Goal: Task Accomplishment & Management: Manage account settings

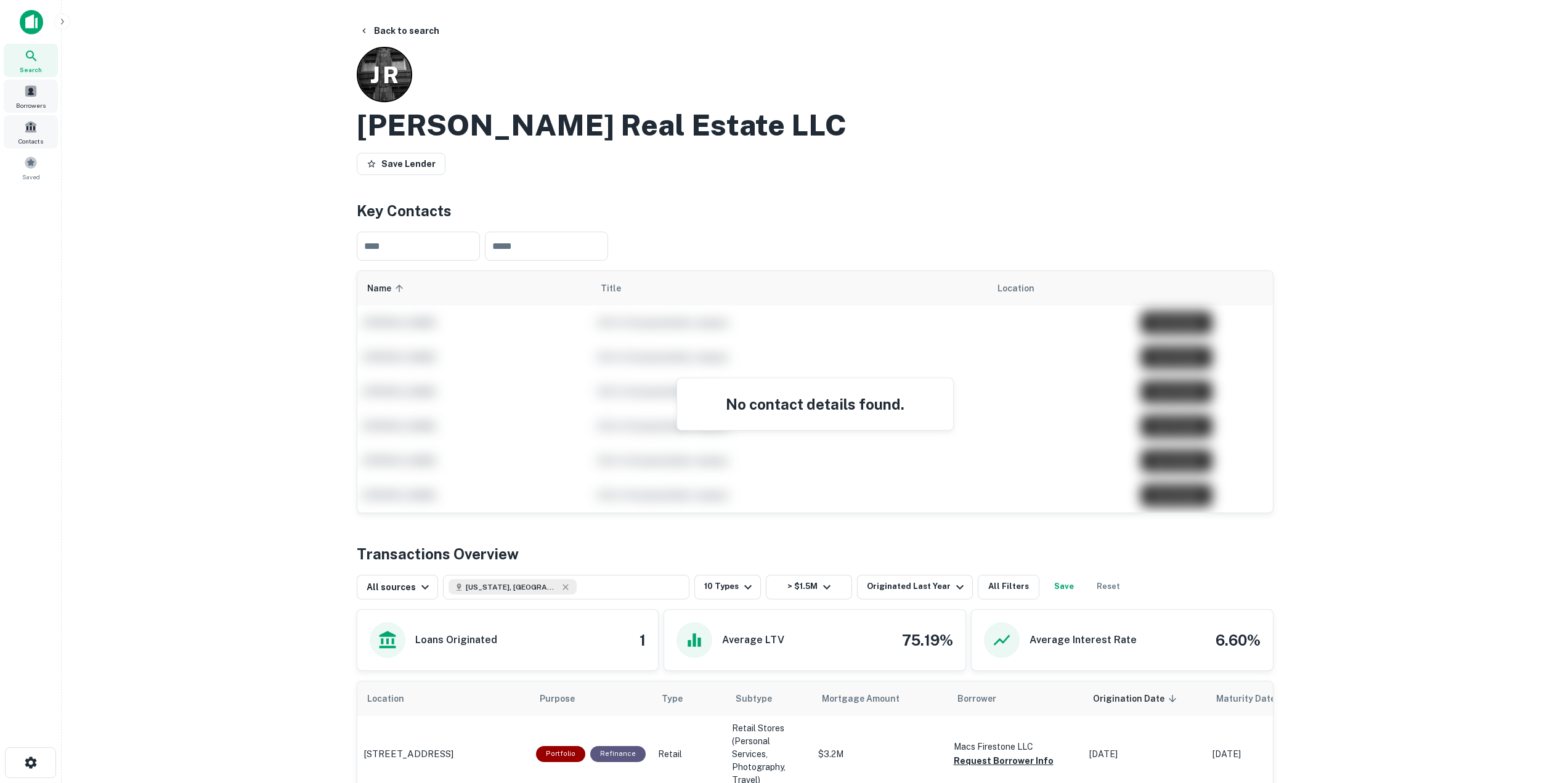
click at [34, 96] on span at bounding box center [30, 91] width 13 height 13
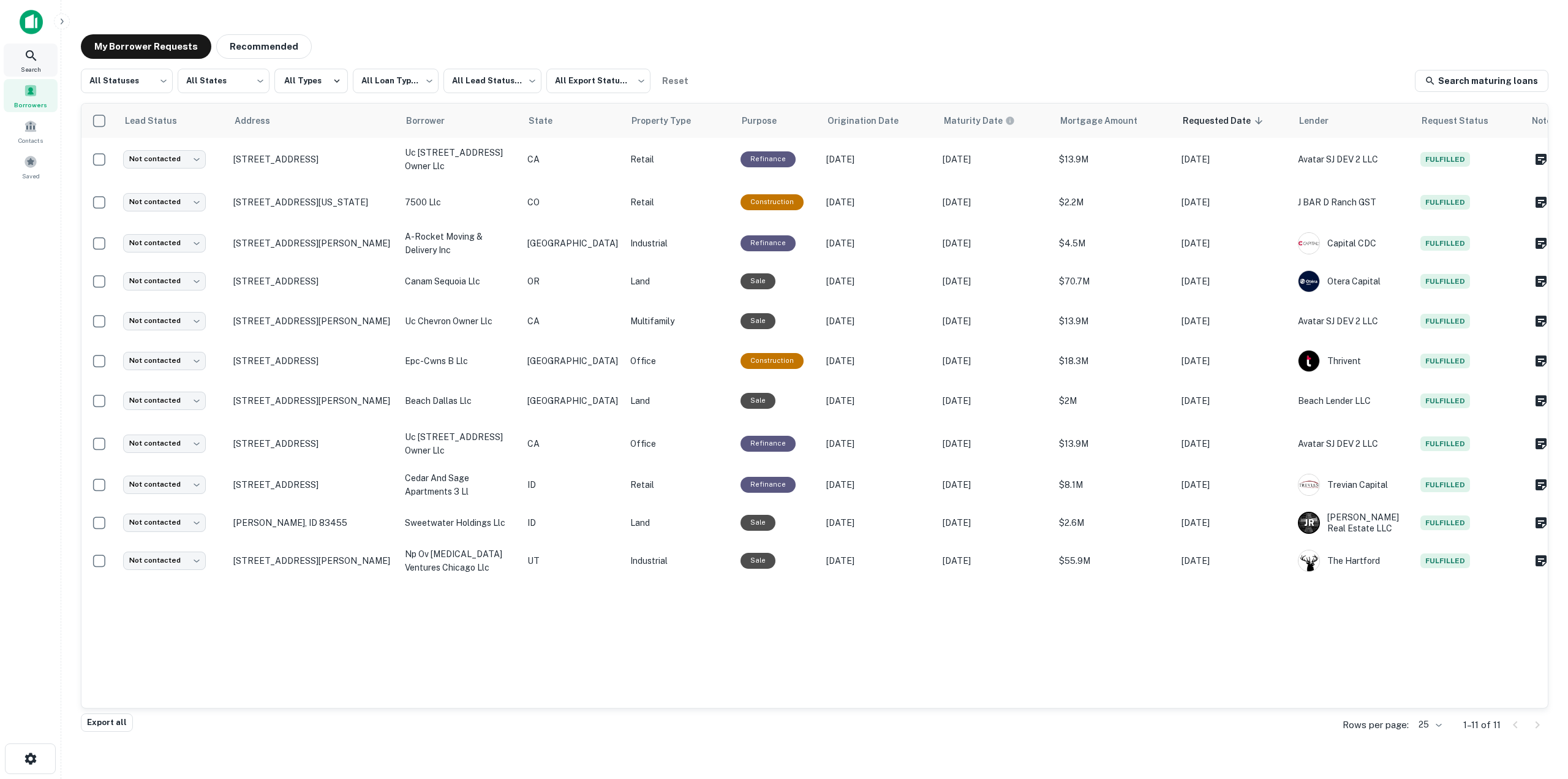
click at [36, 64] on span "Search" at bounding box center [31, 69] width 20 height 10
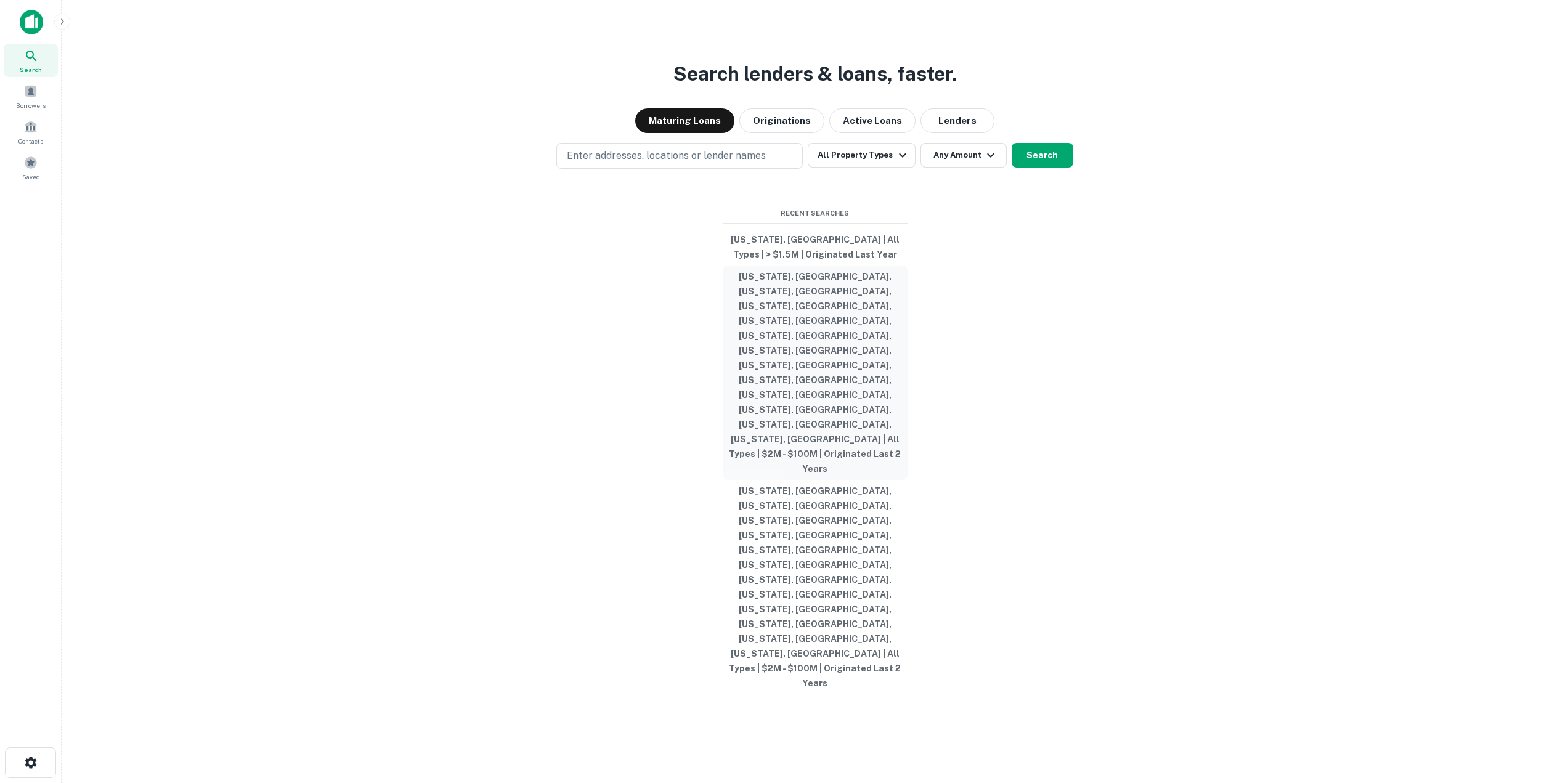
click at [834, 452] on button "[US_STATE], [GEOGRAPHIC_DATA], [US_STATE], [GEOGRAPHIC_DATA], [US_STATE], [GEOG…" at bounding box center [814, 372] width 185 height 214
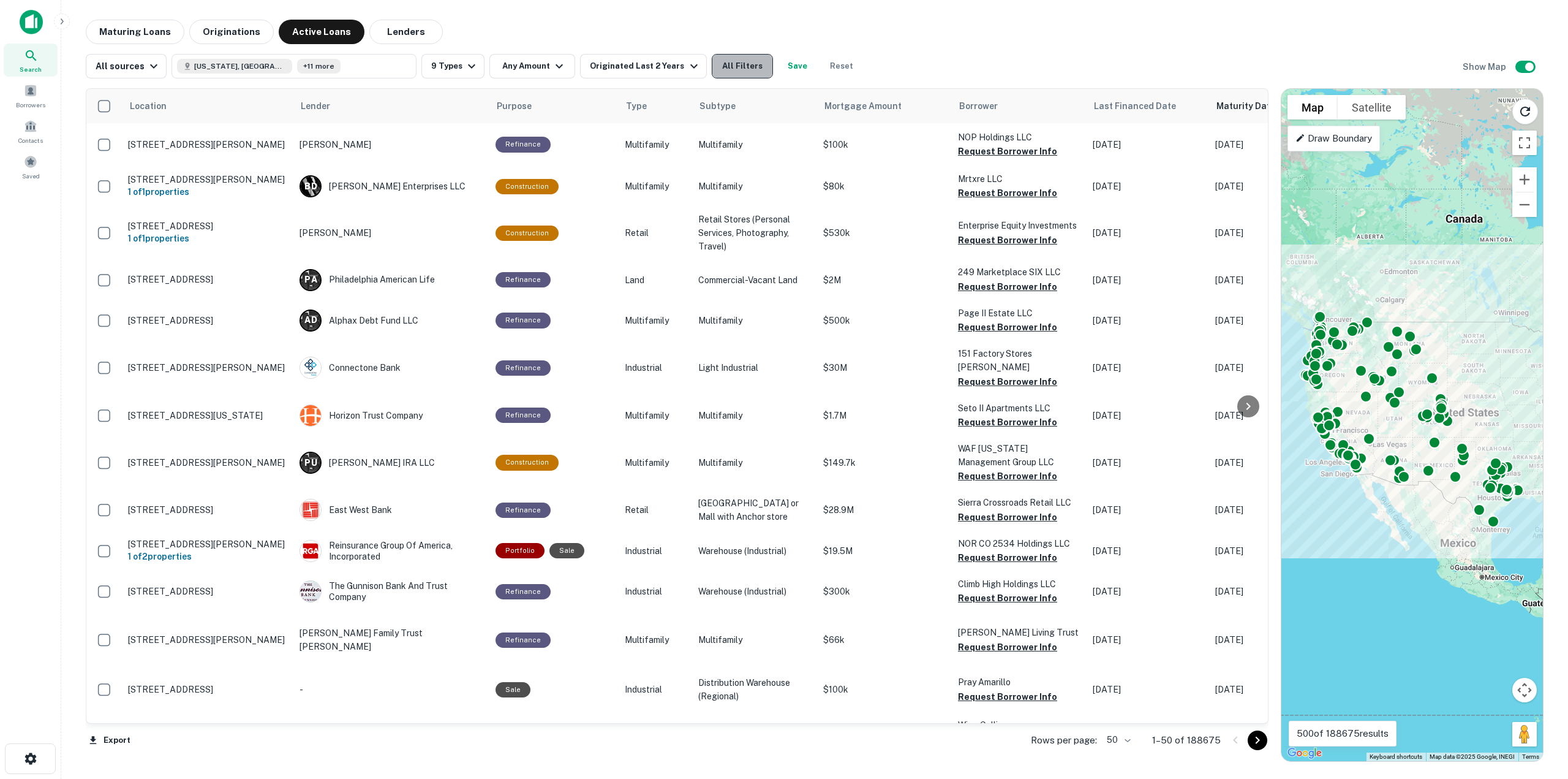
click at [718, 61] on button "All Filters" at bounding box center [742, 66] width 61 height 25
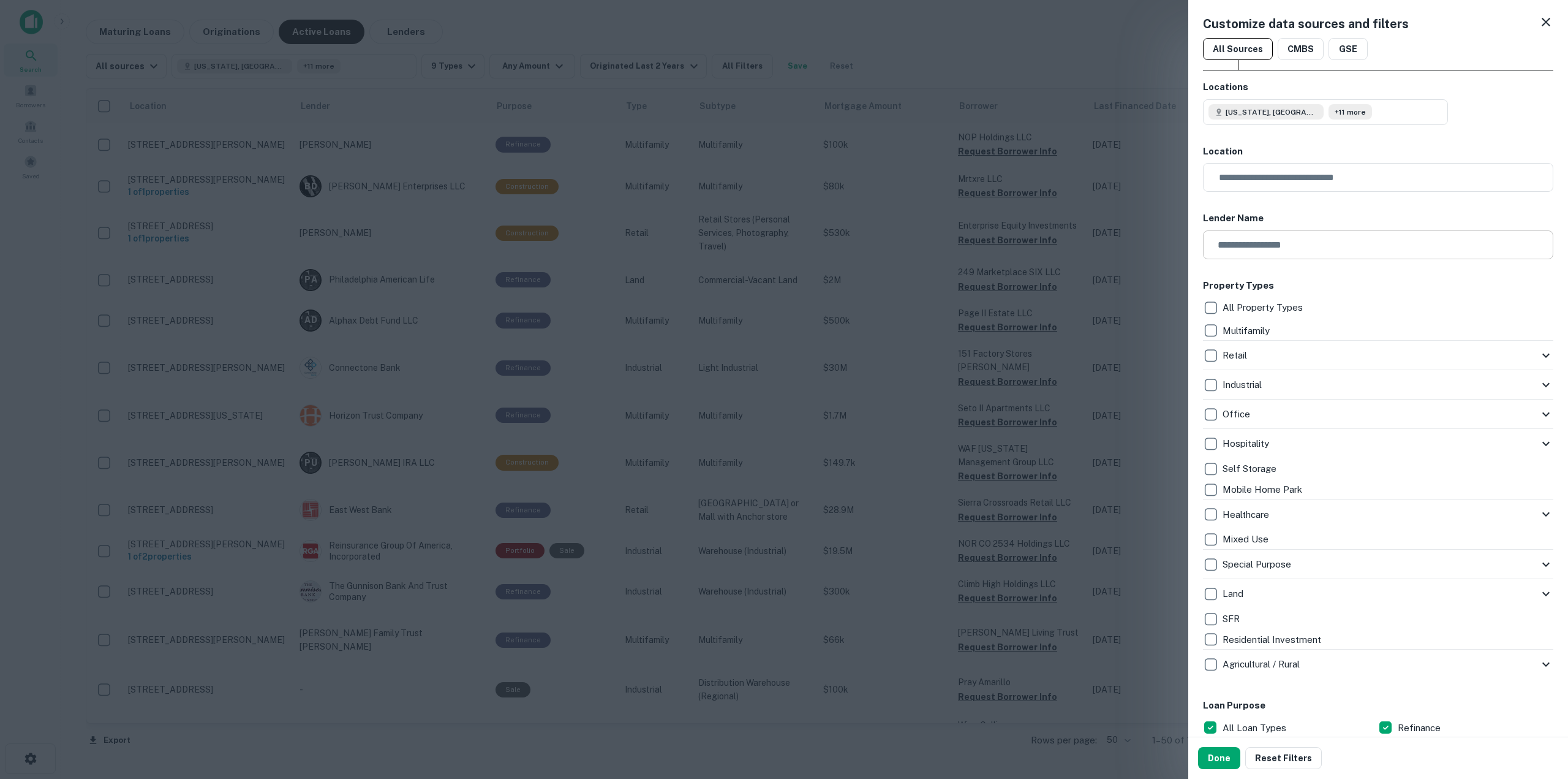
click at [1260, 249] on input "text" at bounding box center [1374, 245] width 342 height 29
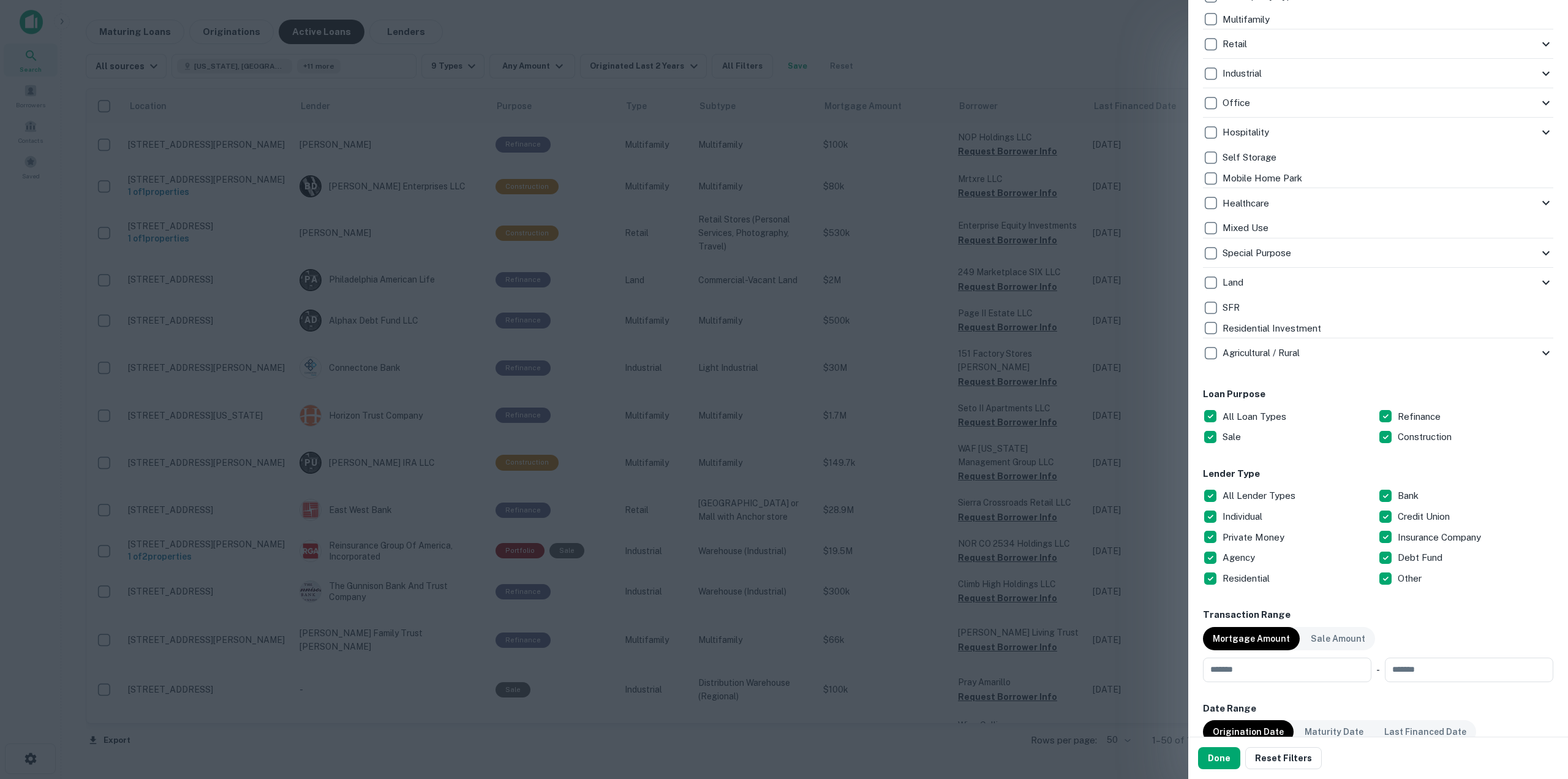
scroll to position [429, 0]
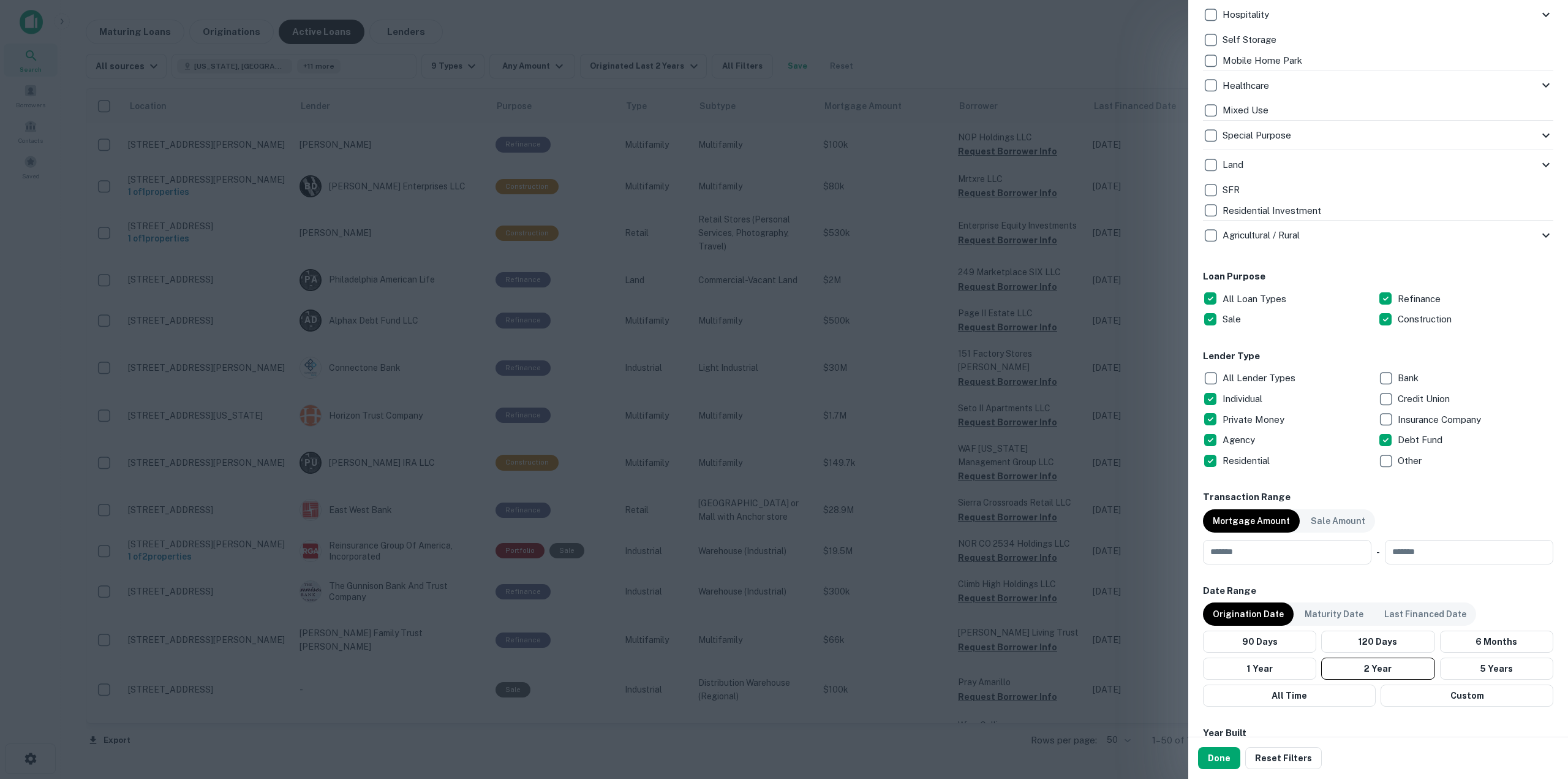
click at [1238, 435] on p "Agency" at bounding box center [1240, 440] width 35 height 15
click at [1238, 459] on p "Residential" at bounding box center [1248, 461] width 50 height 15
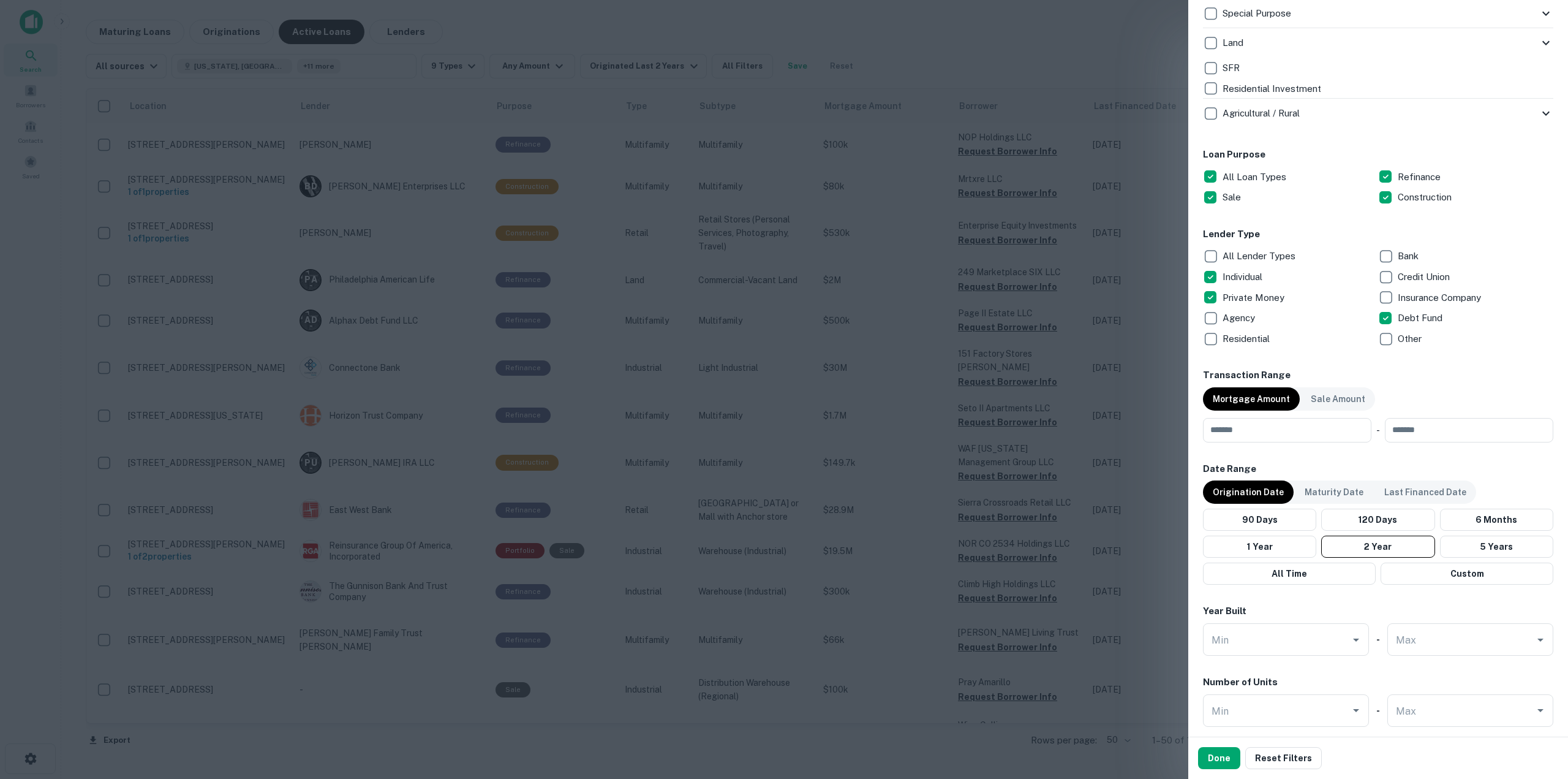
scroll to position [552, 0]
click at [1226, 754] on button "Done" at bounding box center [1219, 758] width 42 height 22
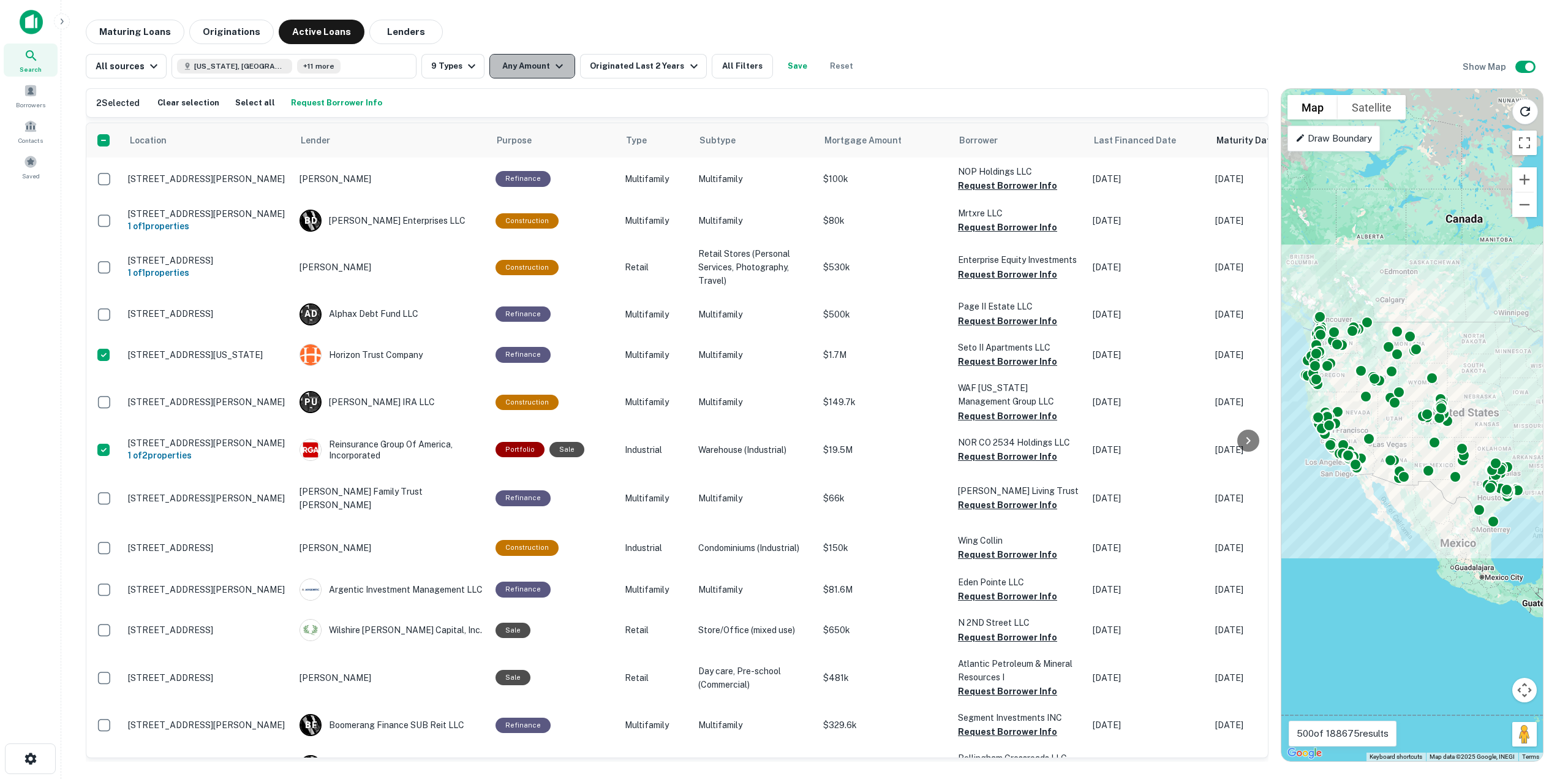
click at [536, 69] on button "Any Amount" at bounding box center [533, 66] width 86 height 25
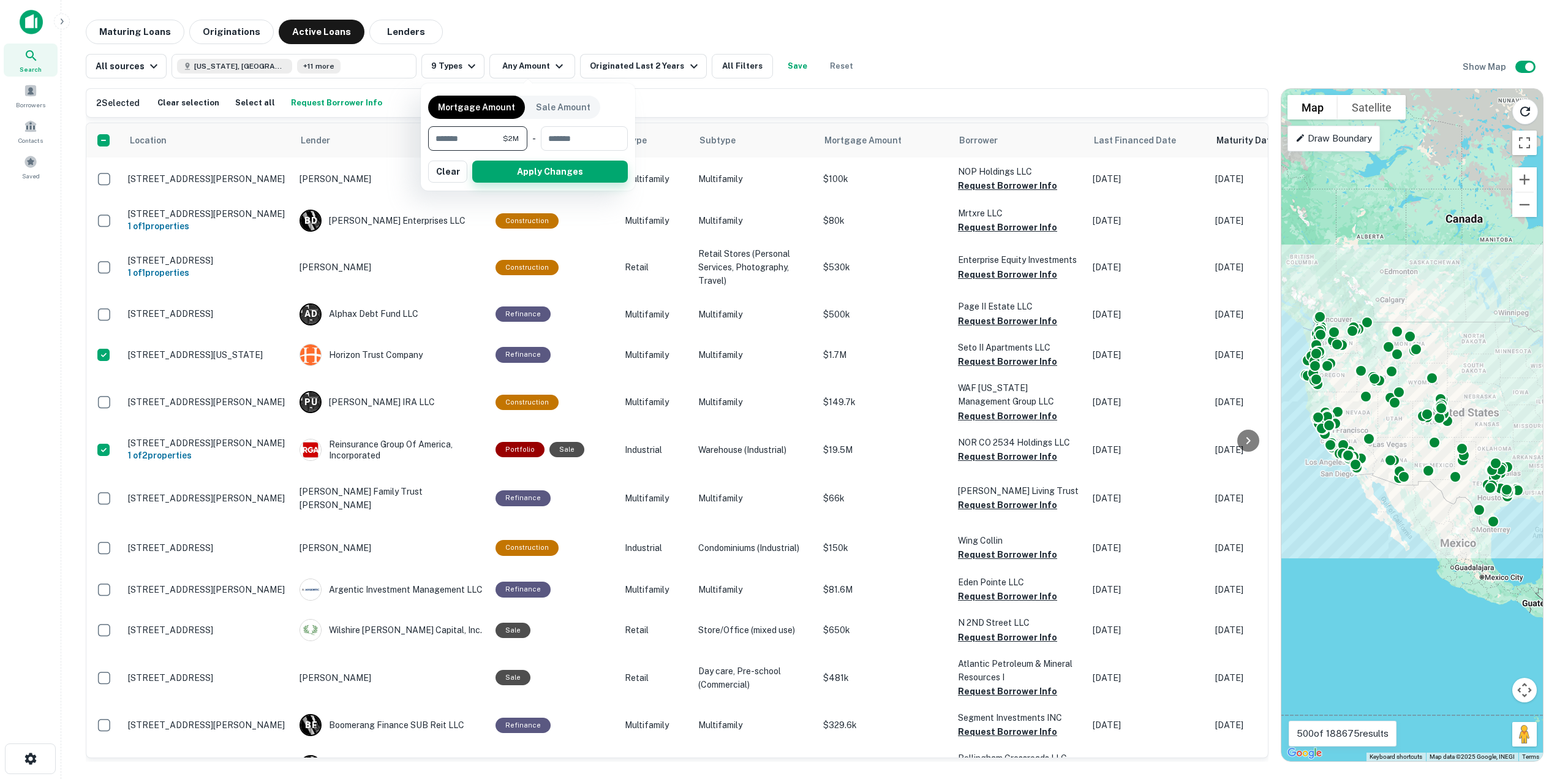
type input "*******"
click at [517, 162] on button "Apply Changes" at bounding box center [550, 171] width 155 height 22
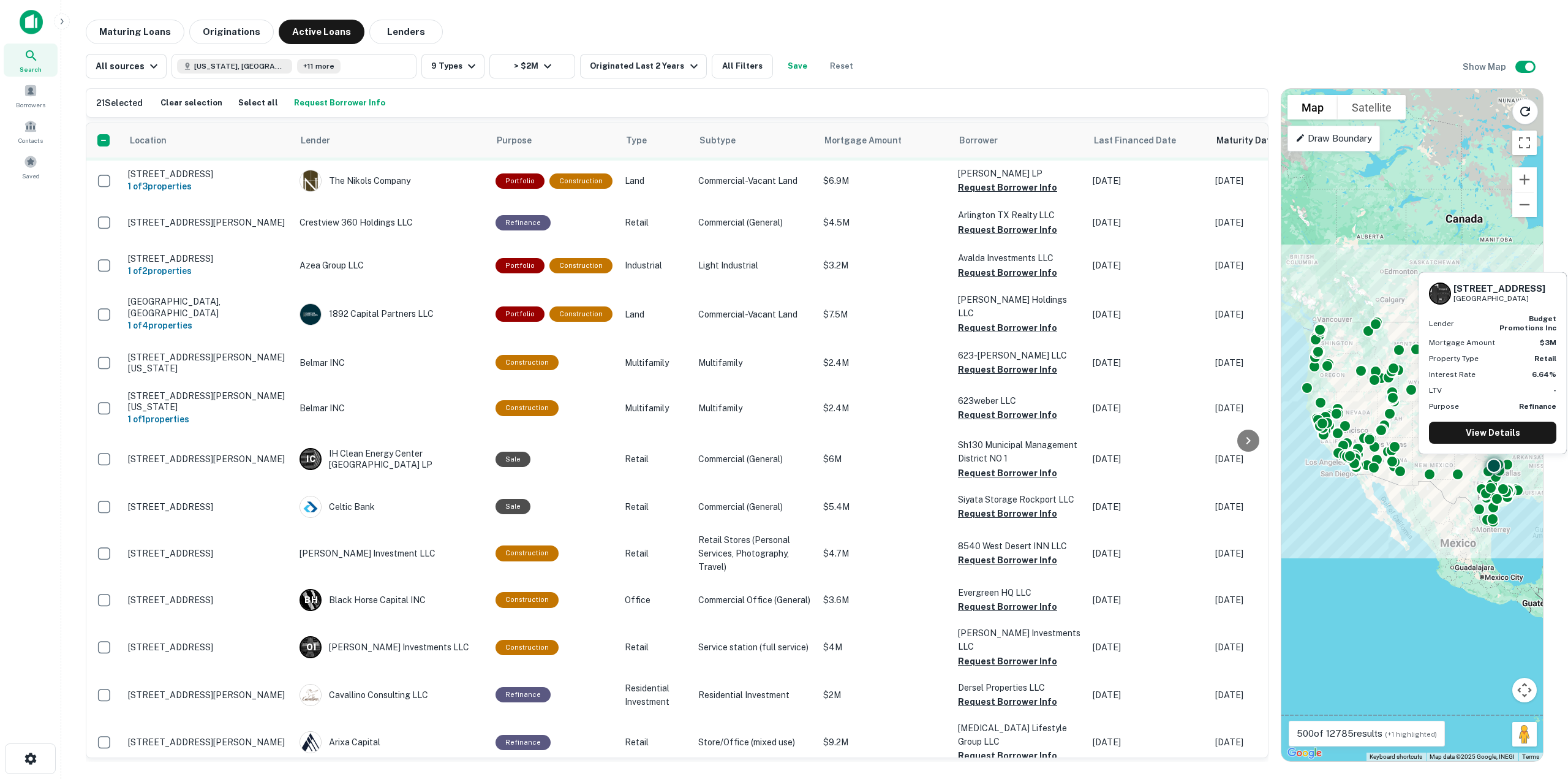
scroll to position [981, 0]
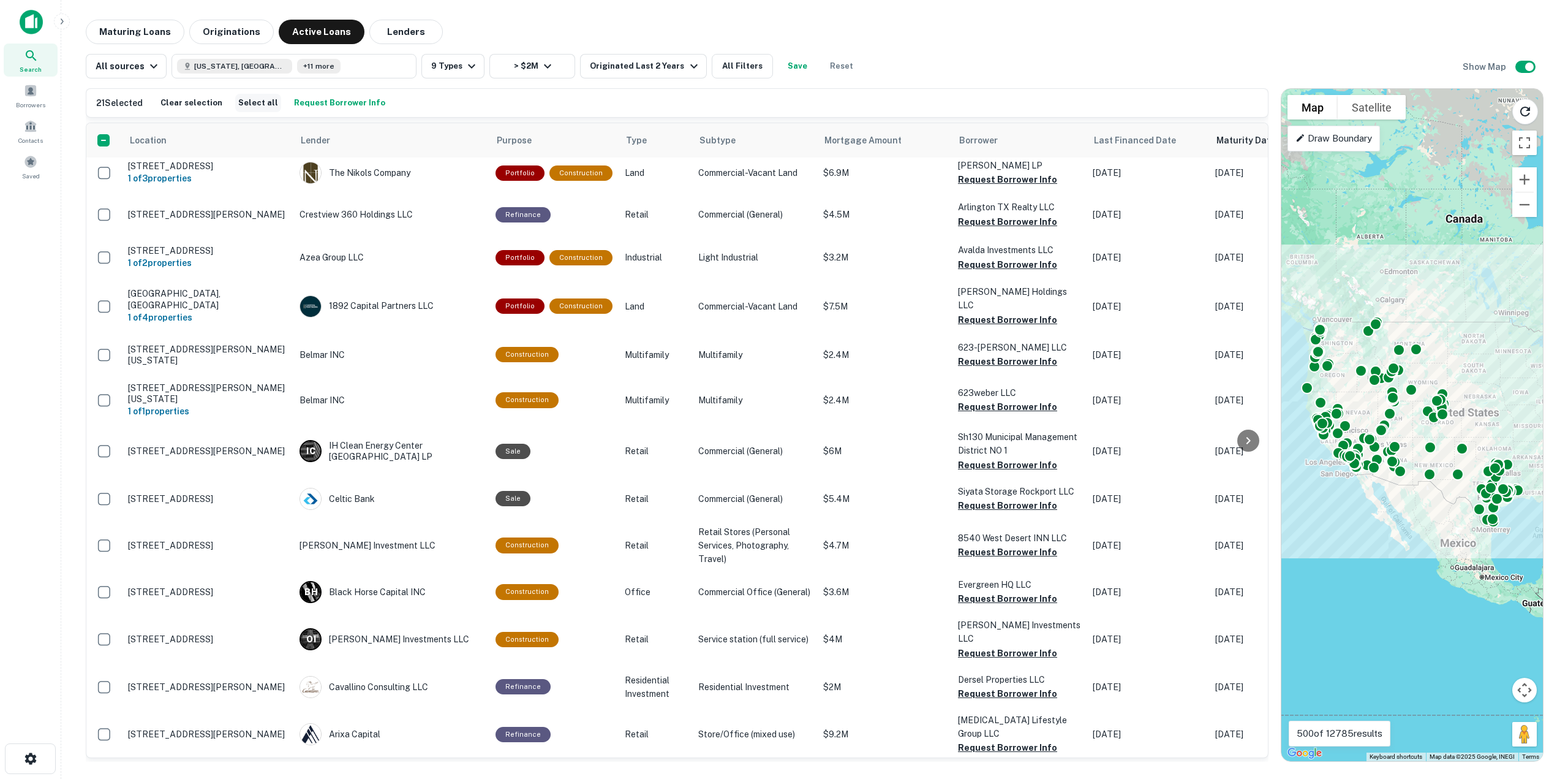
click at [253, 103] on button "Select all" at bounding box center [258, 102] width 46 height 18
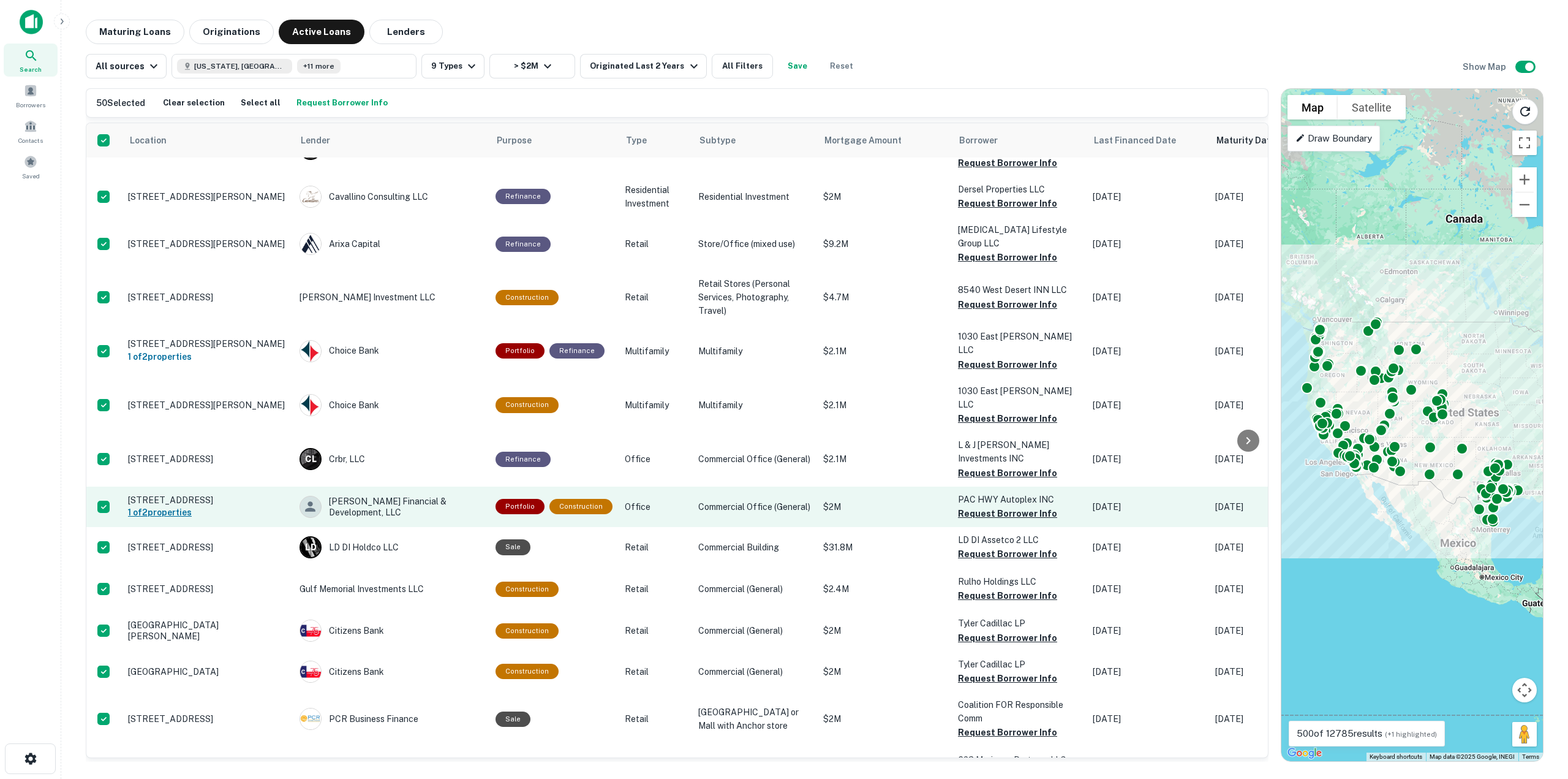
scroll to position [1741, 0]
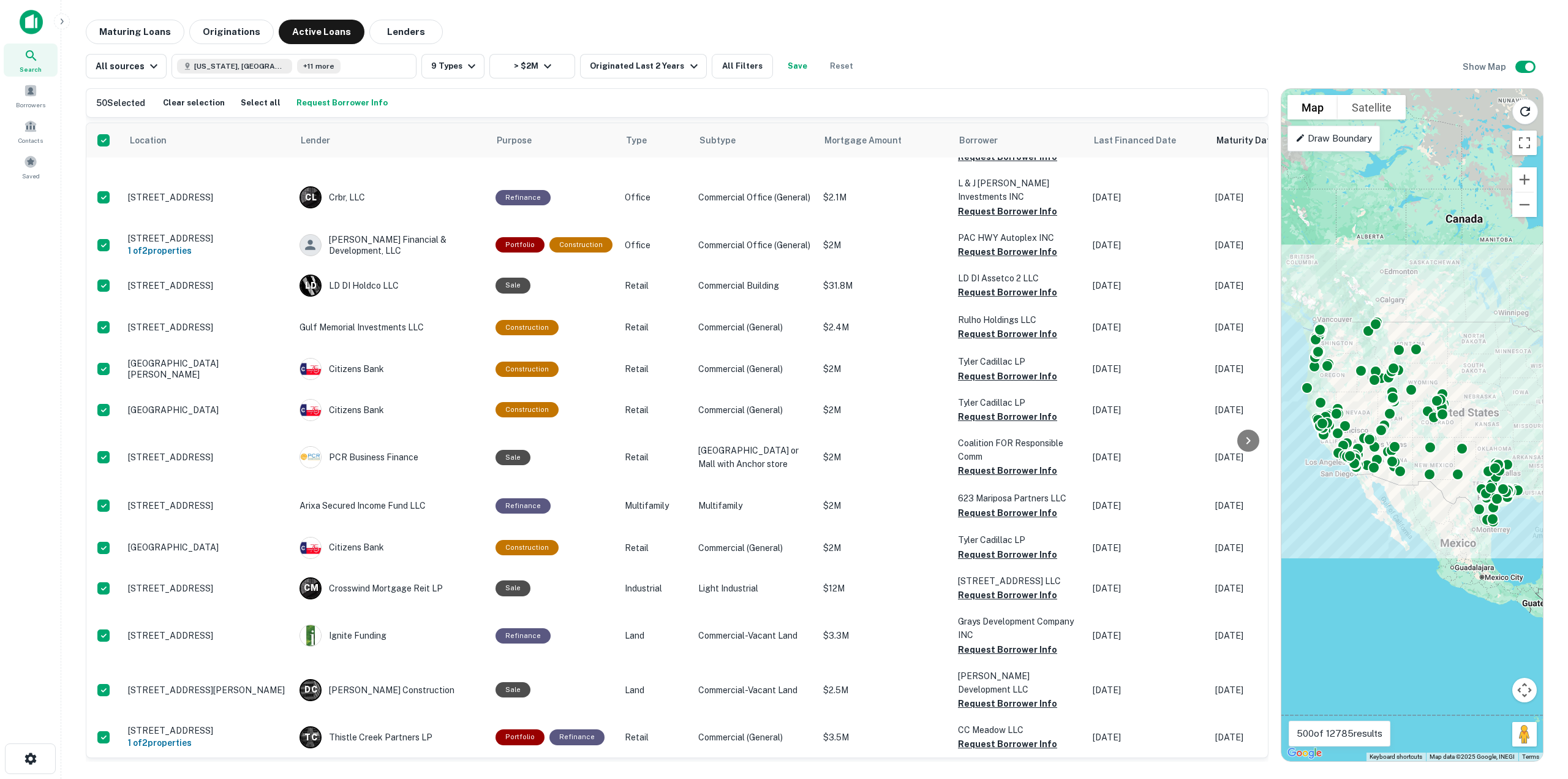
click at [342, 100] on button "Request Borrower Info" at bounding box center [342, 102] width 97 height 18
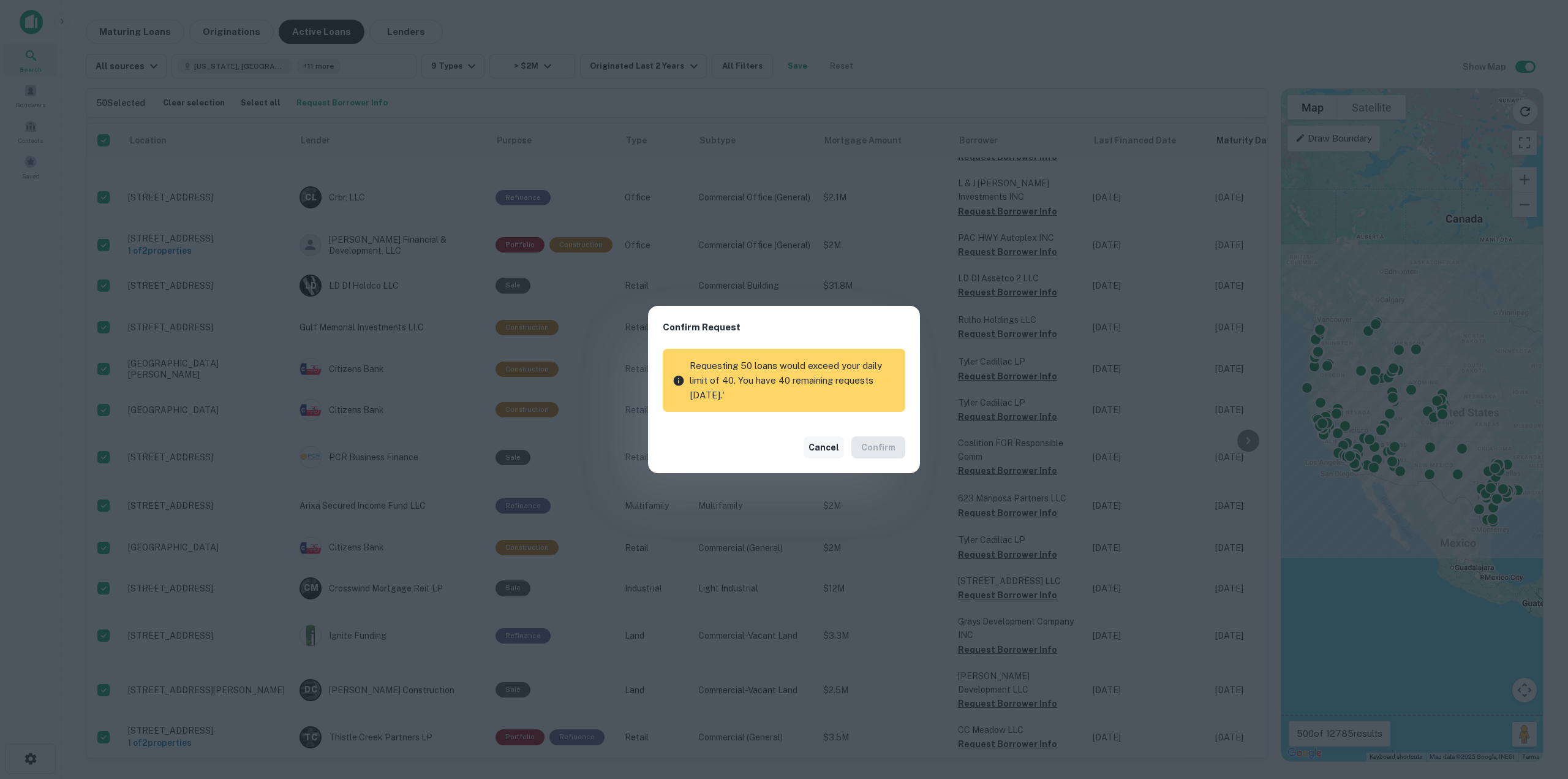
click at [831, 448] on button "Cancel" at bounding box center [824, 447] width 40 height 22
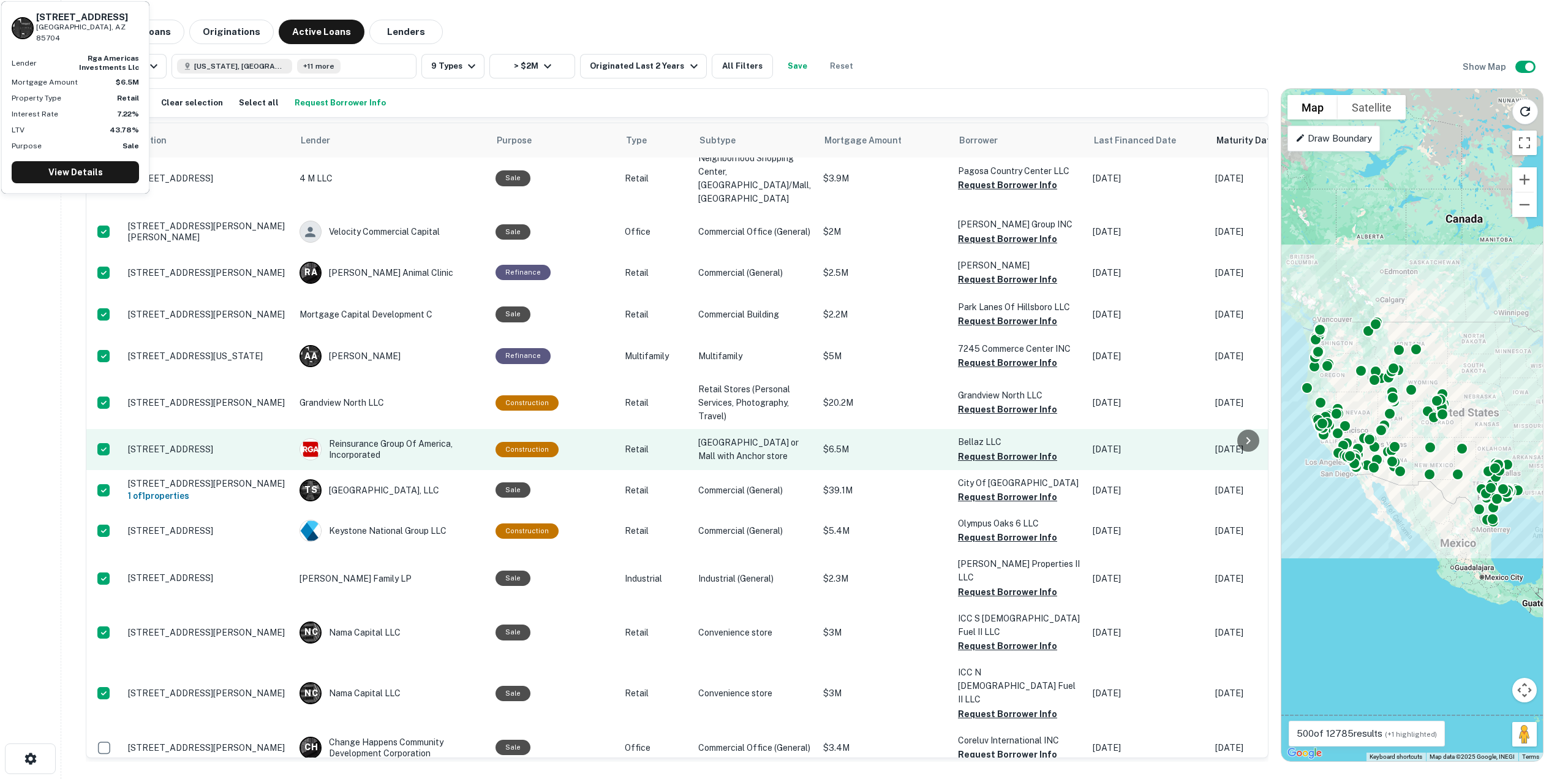
scroll to position [0, 0]
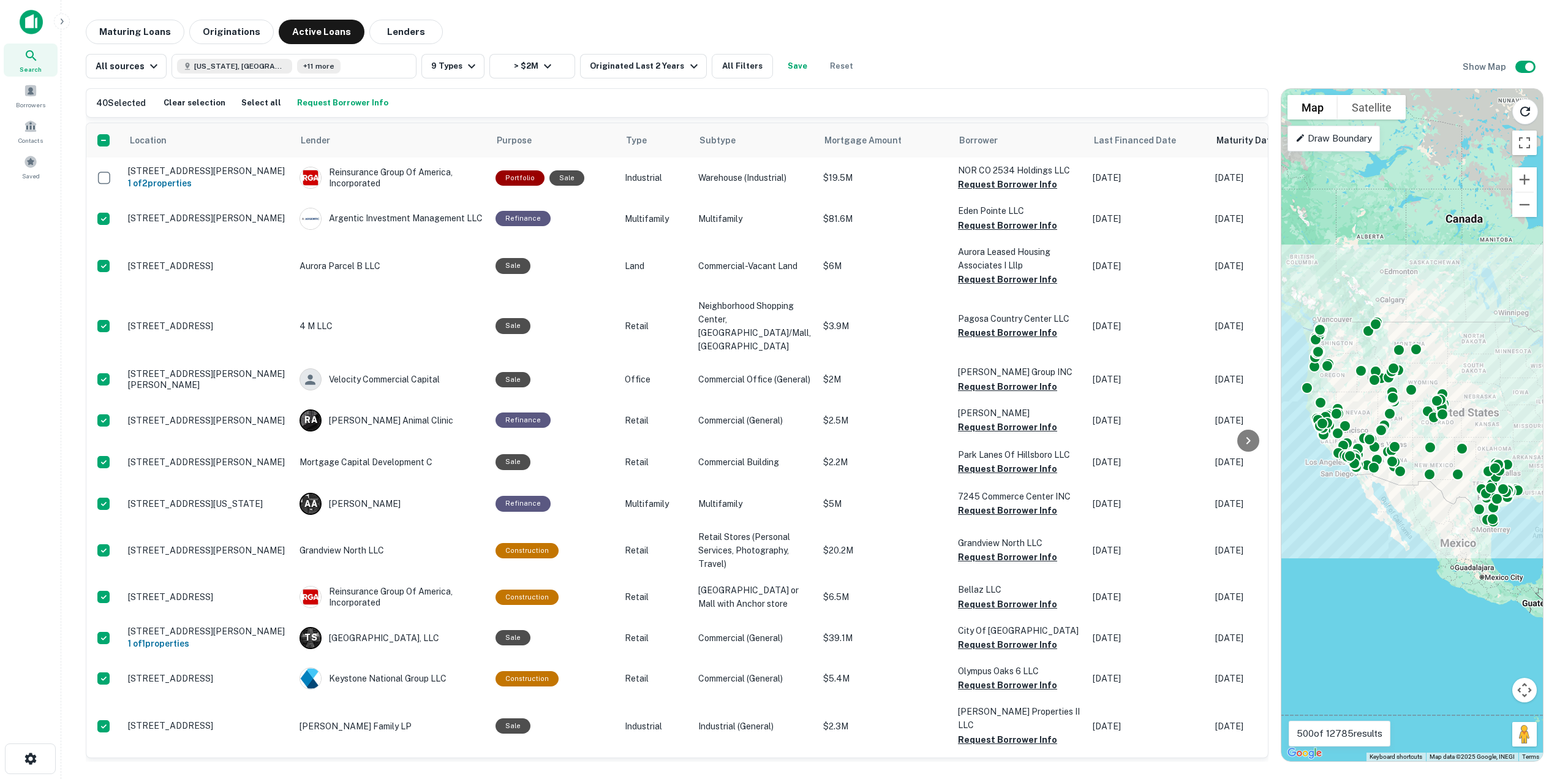
click at [305, 102] on button "Request Borrower Info" at bounding box center [342, 102] width 97 height 18
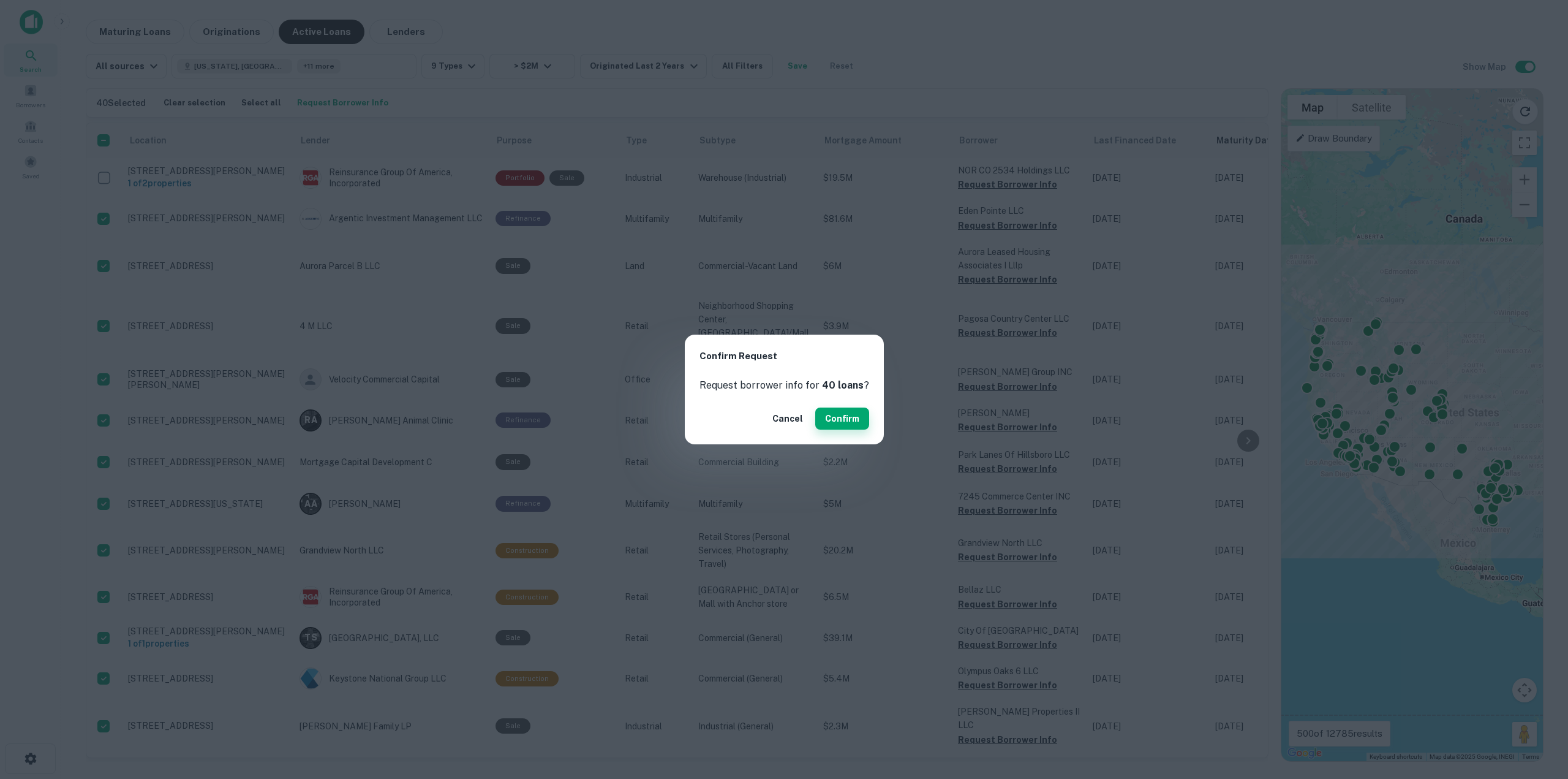
click at [836, 422] on button "Confirm" at bounding box center [842, 418] width 54 height 22
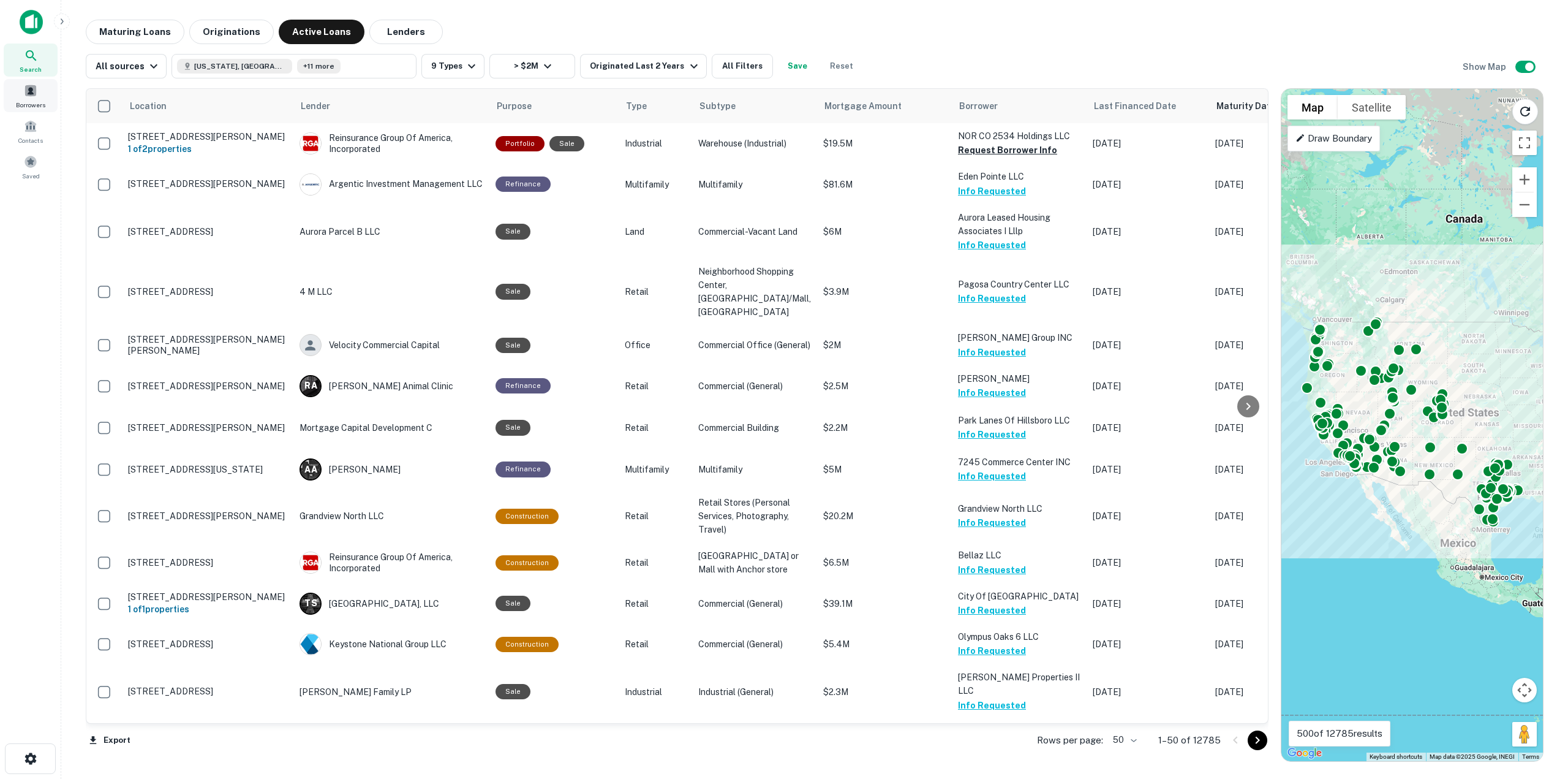
click at [29, 90] on span at bounding box center [30, 90] width 13 height 13
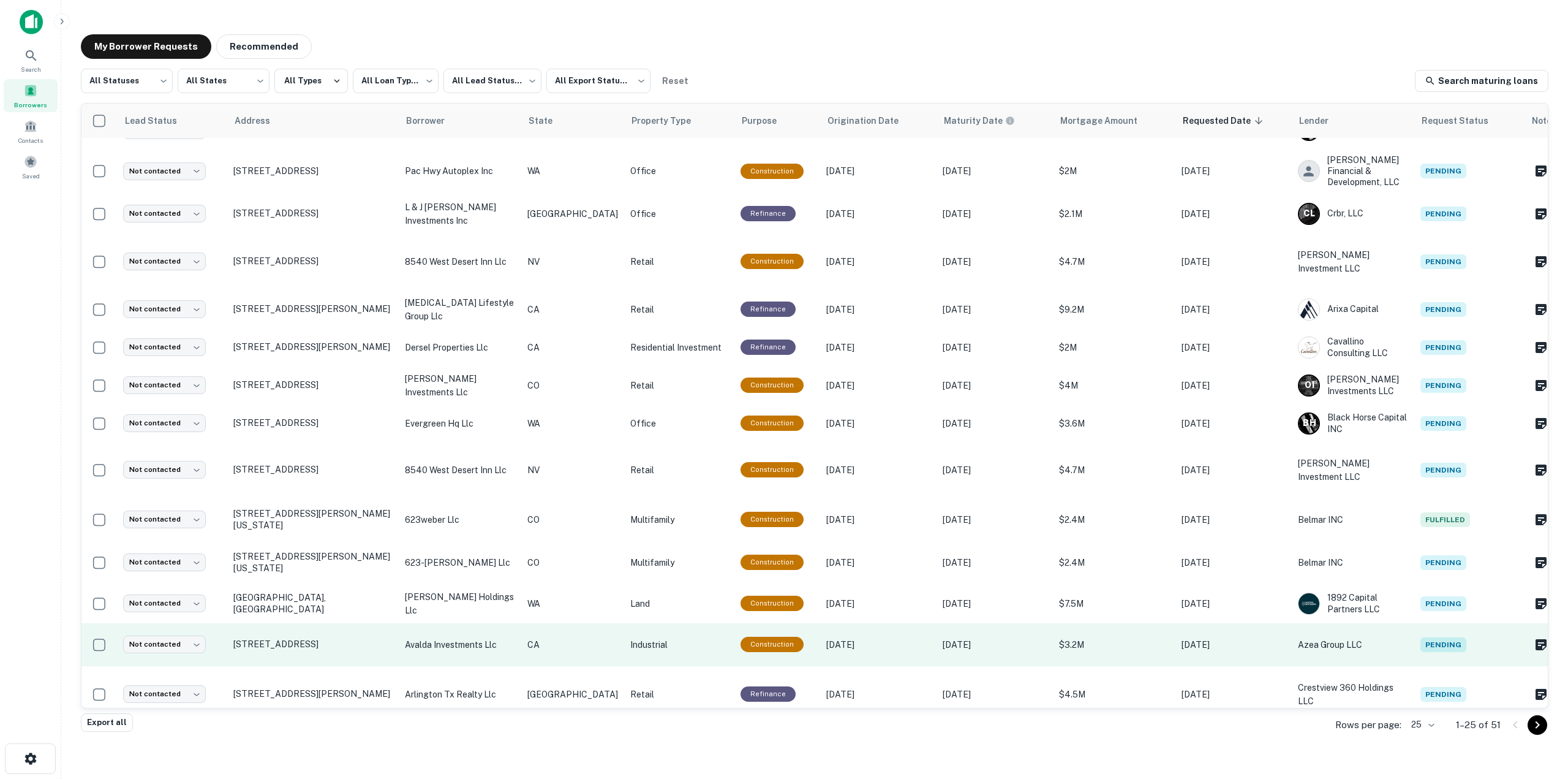
scroll to position [438, 0]
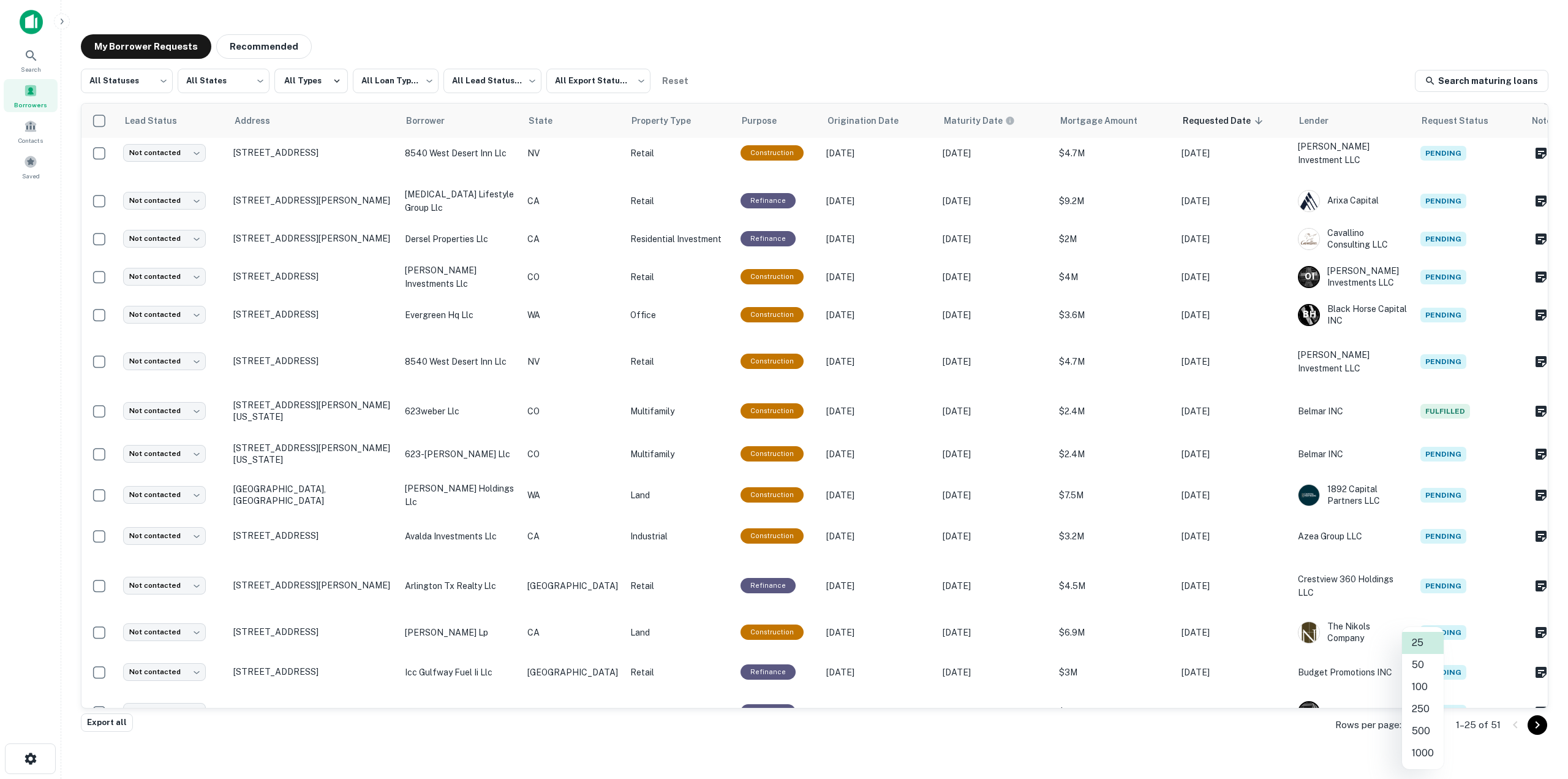
click at [1432, 725] on body "**********" at bounding box center [784, 389] width 1568 height 779
click at [1433, 689] on li "100" at bounding box center [1423, 687] width 42 height 22
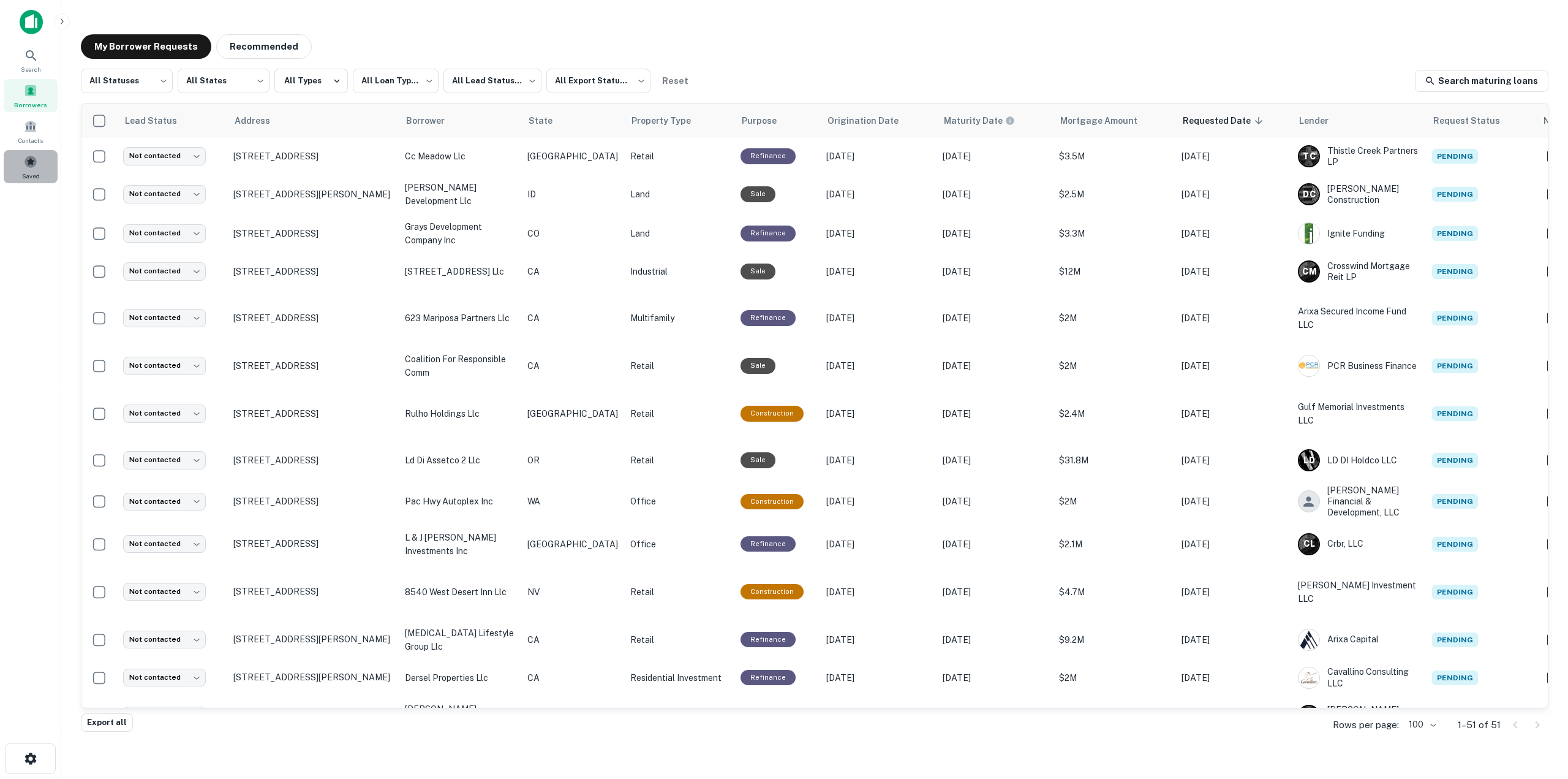
click at [33, 161] on span at bounding box center [30, 161] width 13 height 13
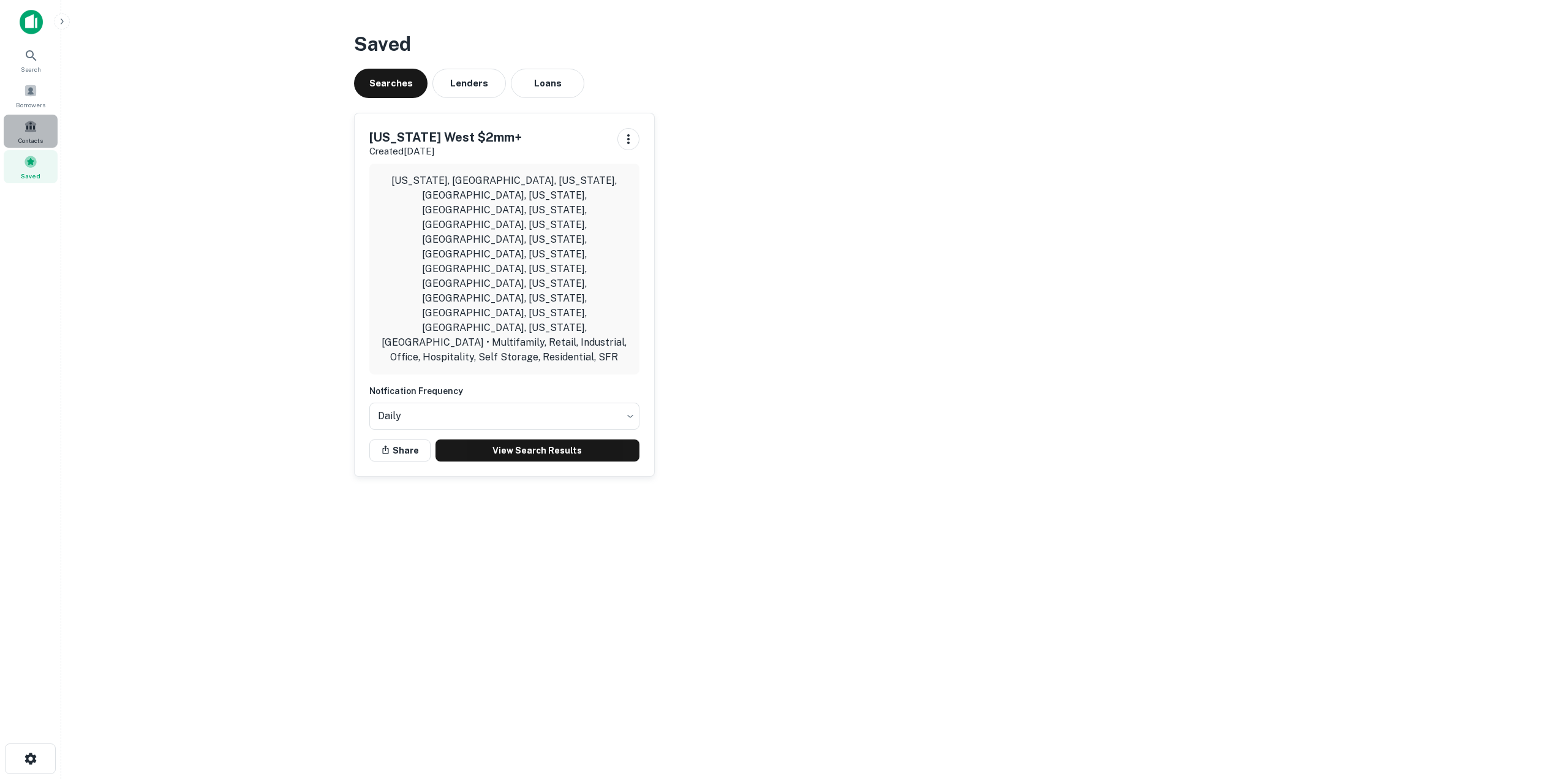
click at [32, 121] on span at bounding box center [30, 126] width 13 height 13
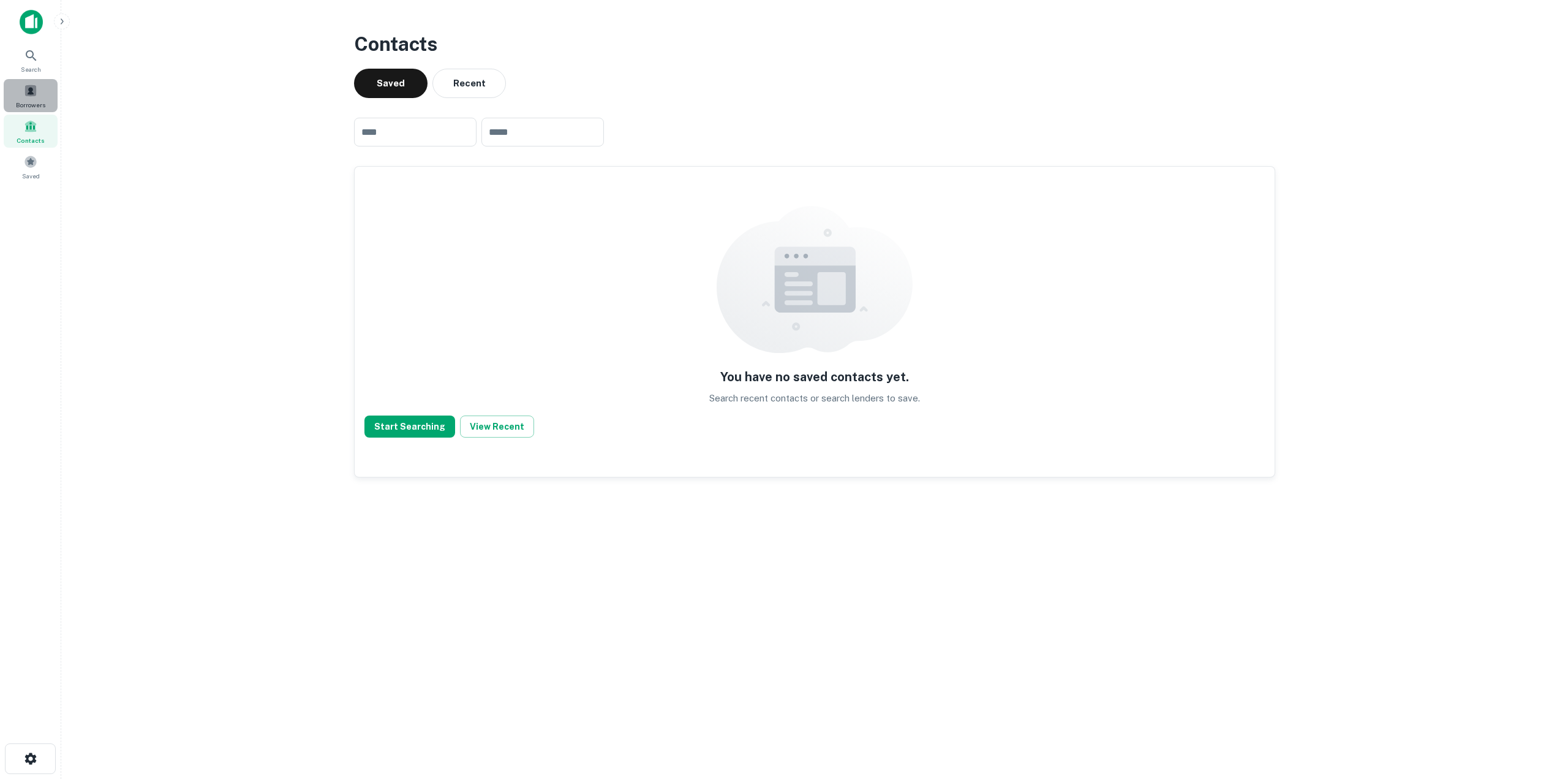
click at [33, 94] on span at bounding box center [30, 90] width 13 height 13
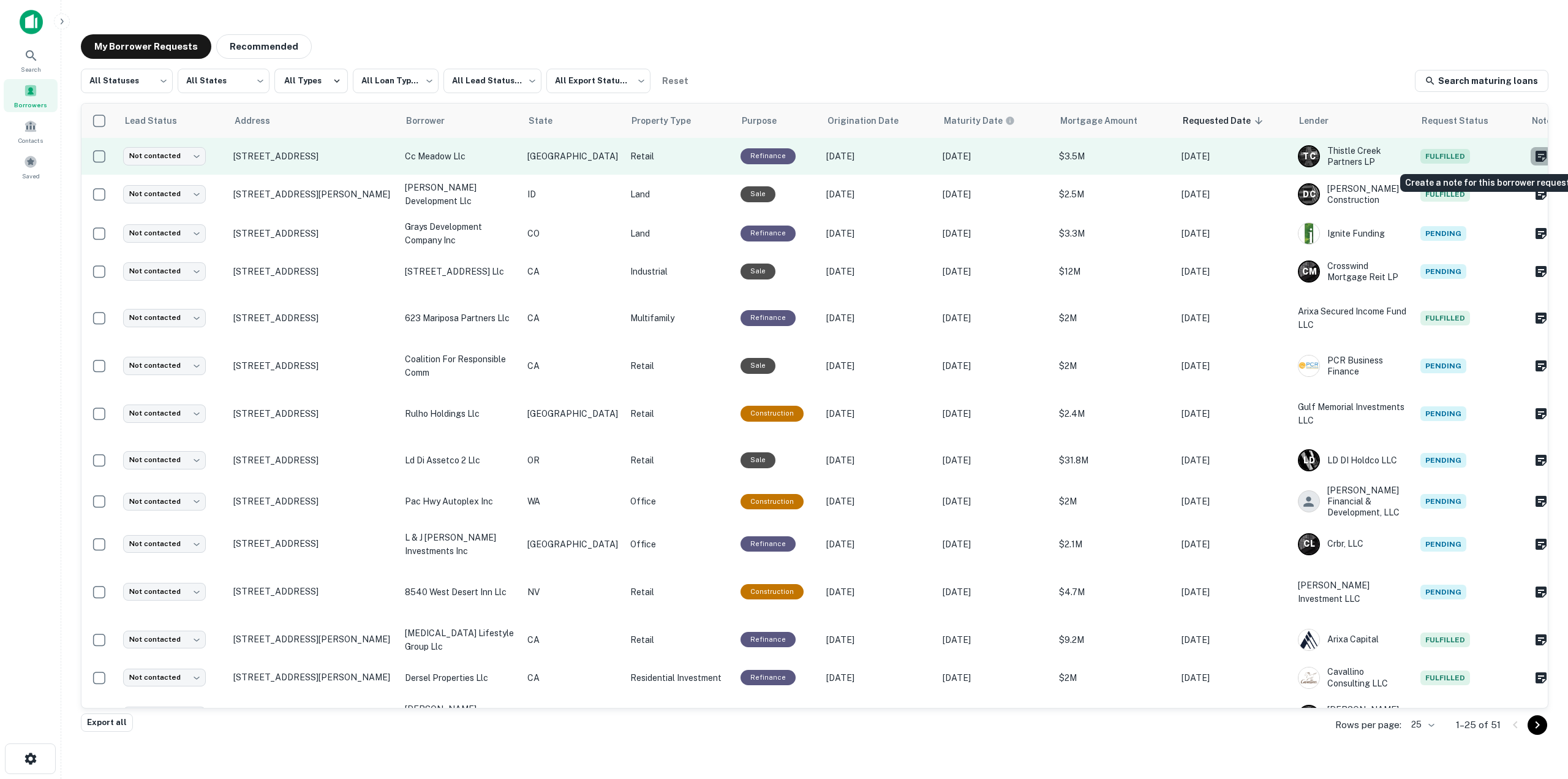
click at [1534, 157] on icon "Create a note for this borrower request" at bounding box center [1541, 156] width 15 height 15
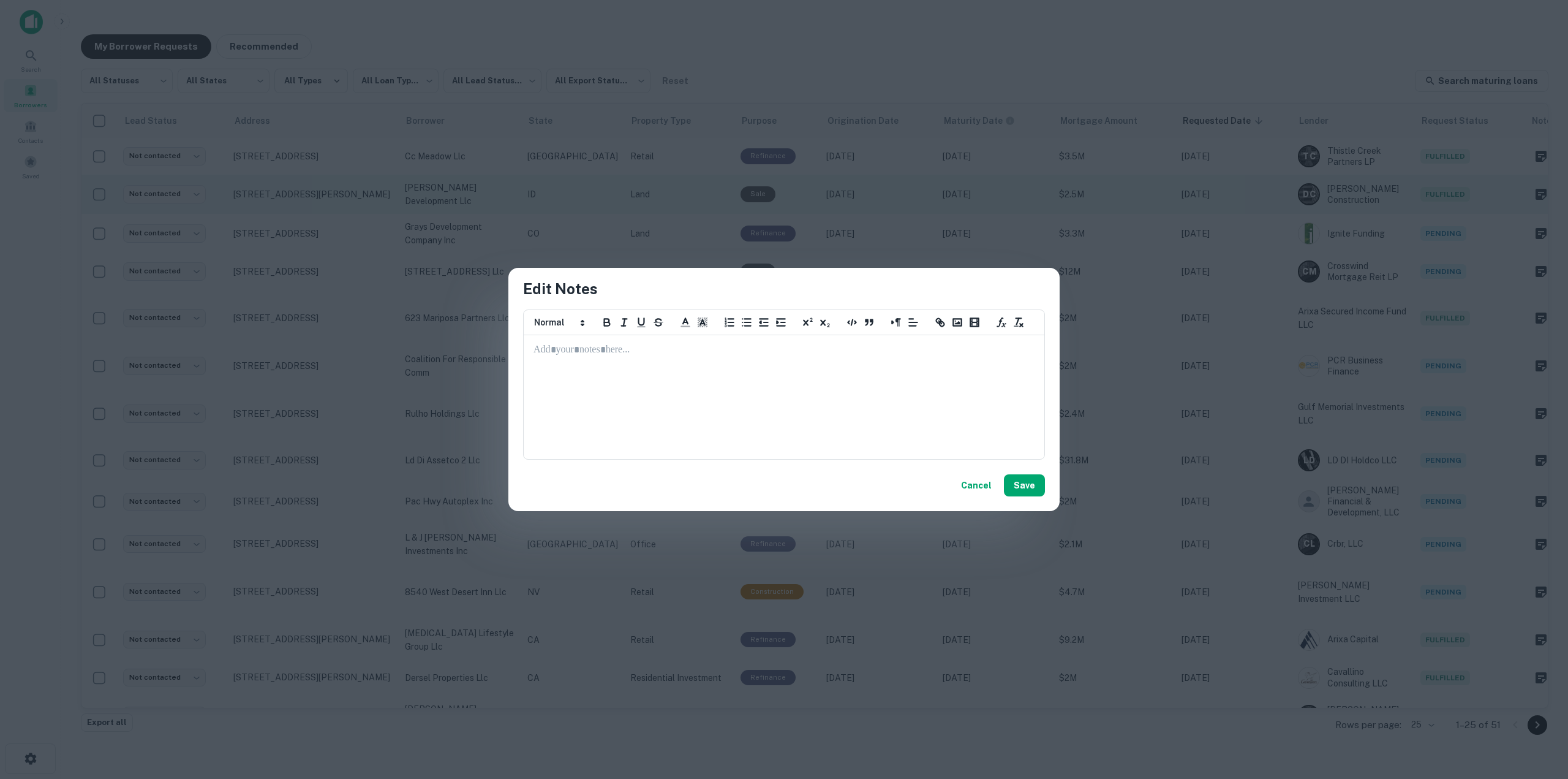
drag, startPoint x: 1177, startPoint y: 195, endPoint x: 1053, endPoint y: 195, distance: 124.0
click at [1176, 195] on div "Edit Notes ********* ********* ********* ********* ********* ********* ****** C…" at bounding box center [784, 389] width 1568 height 779
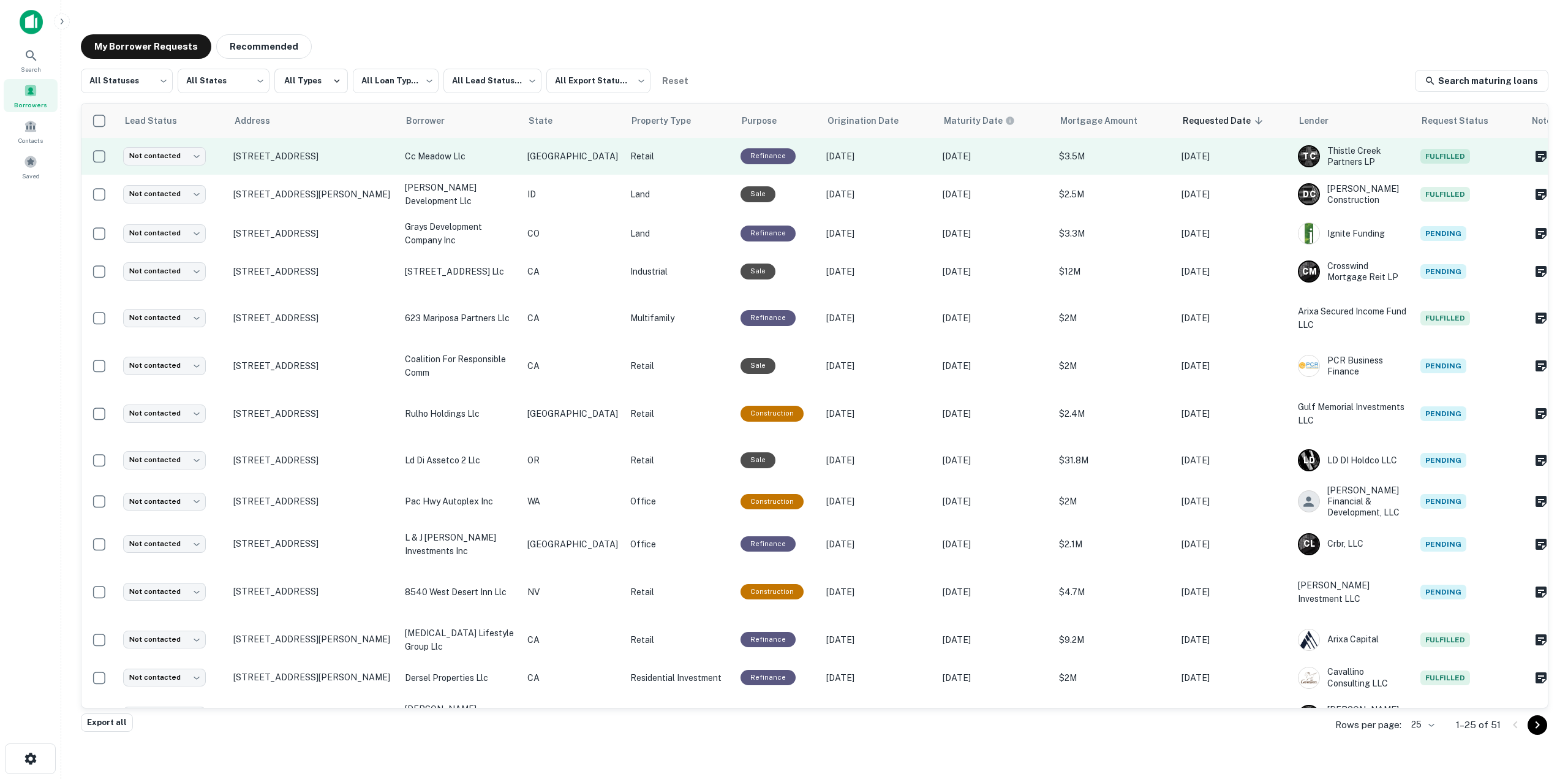
click at [471, 155] on p "cc meadow llc" at bounding box center [460, 156] width 111 height 13
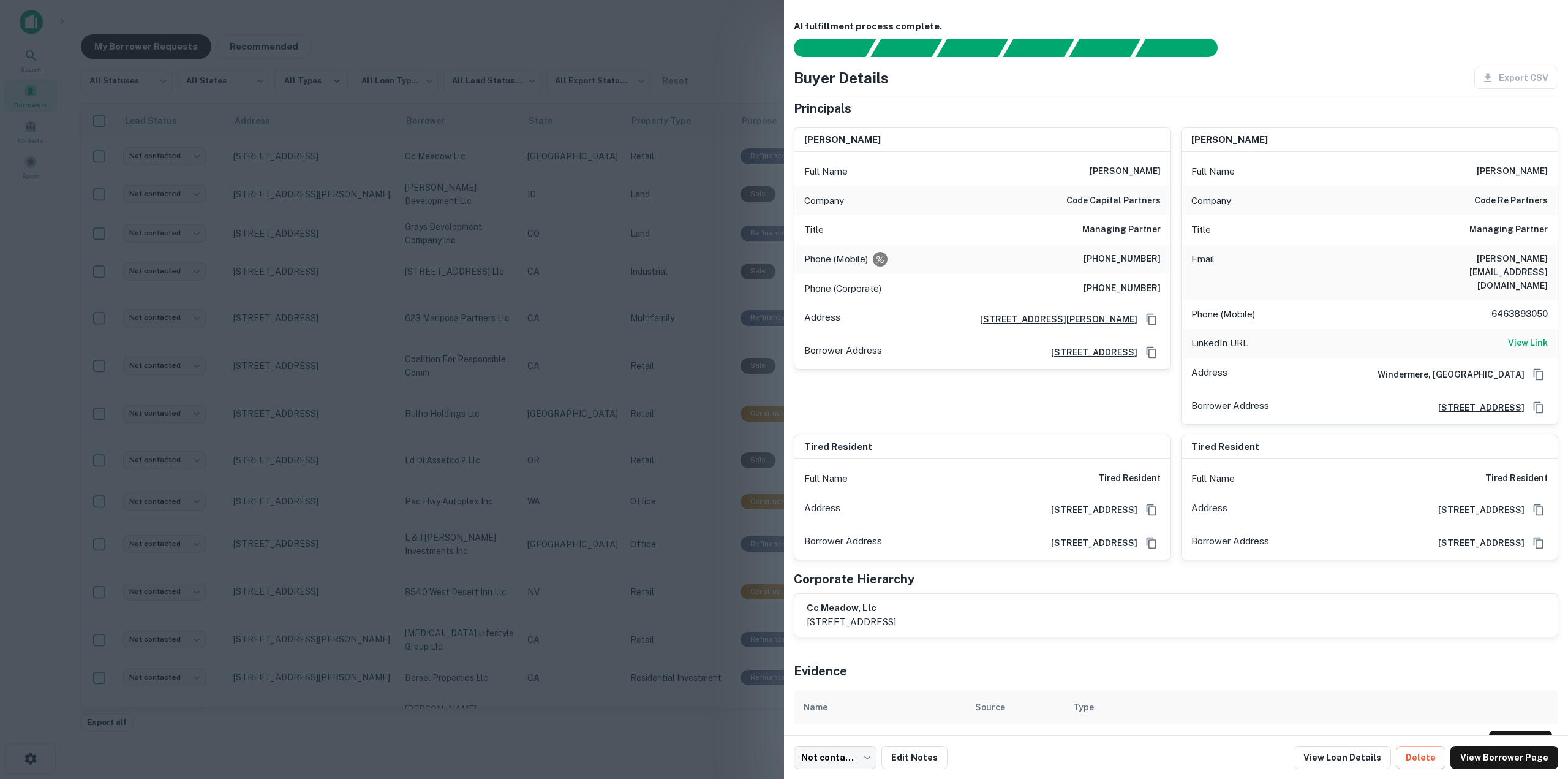
drag, startPoint x: 1462, startPoint y: 169, endPoint x: 1536, endPoint y: 166, distance: 74.1
click at [1536, 166] on div "Full Name [PERSON_NAME]" at bounding box center [1370, 171] width 376 height 30
copy h6 "[PERSON_NAME]"
click at [559, 186] on div at bounding box center [784, 389] width 1568 height 779
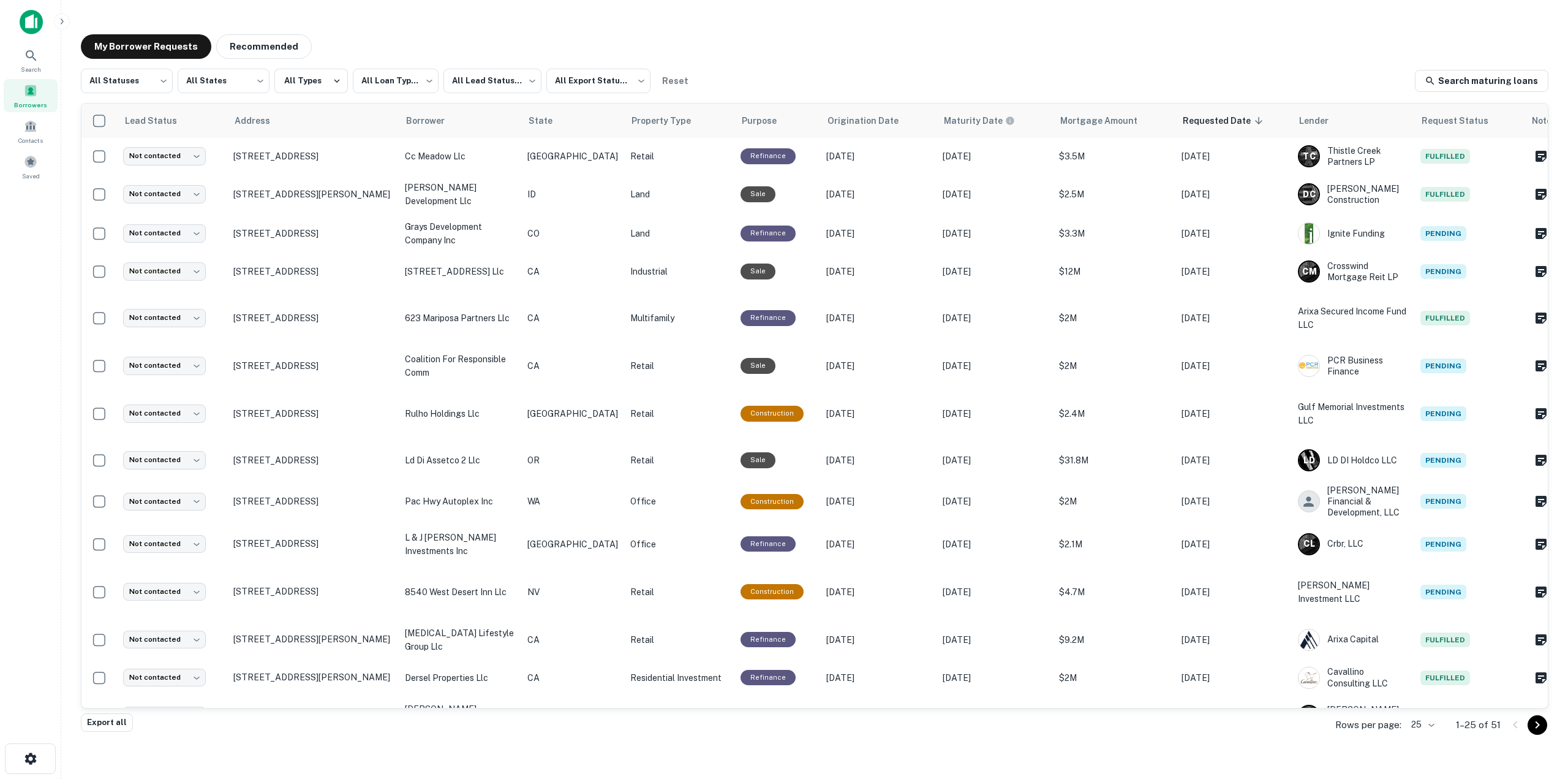
click at [42, 82] on div "Borrowers" at bounding box center [30, 95] width 54 height 33
click at [33, 14] on img at bounding box center [31, 22] width 23 height 25
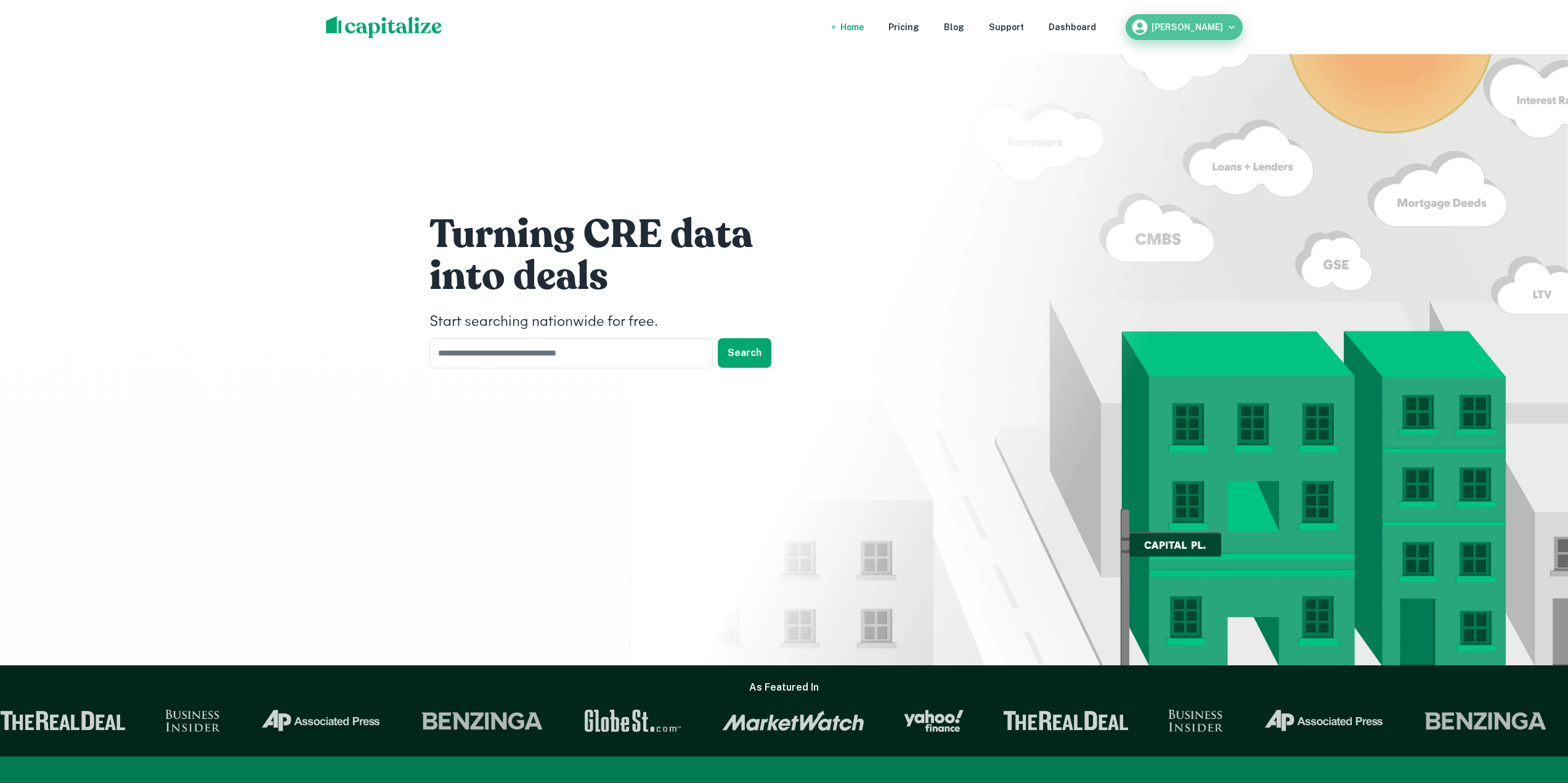
click at [1206, 25] on h6 "[PERSON_NAME]" at bounding box center [1187, 27] width 71 height 9
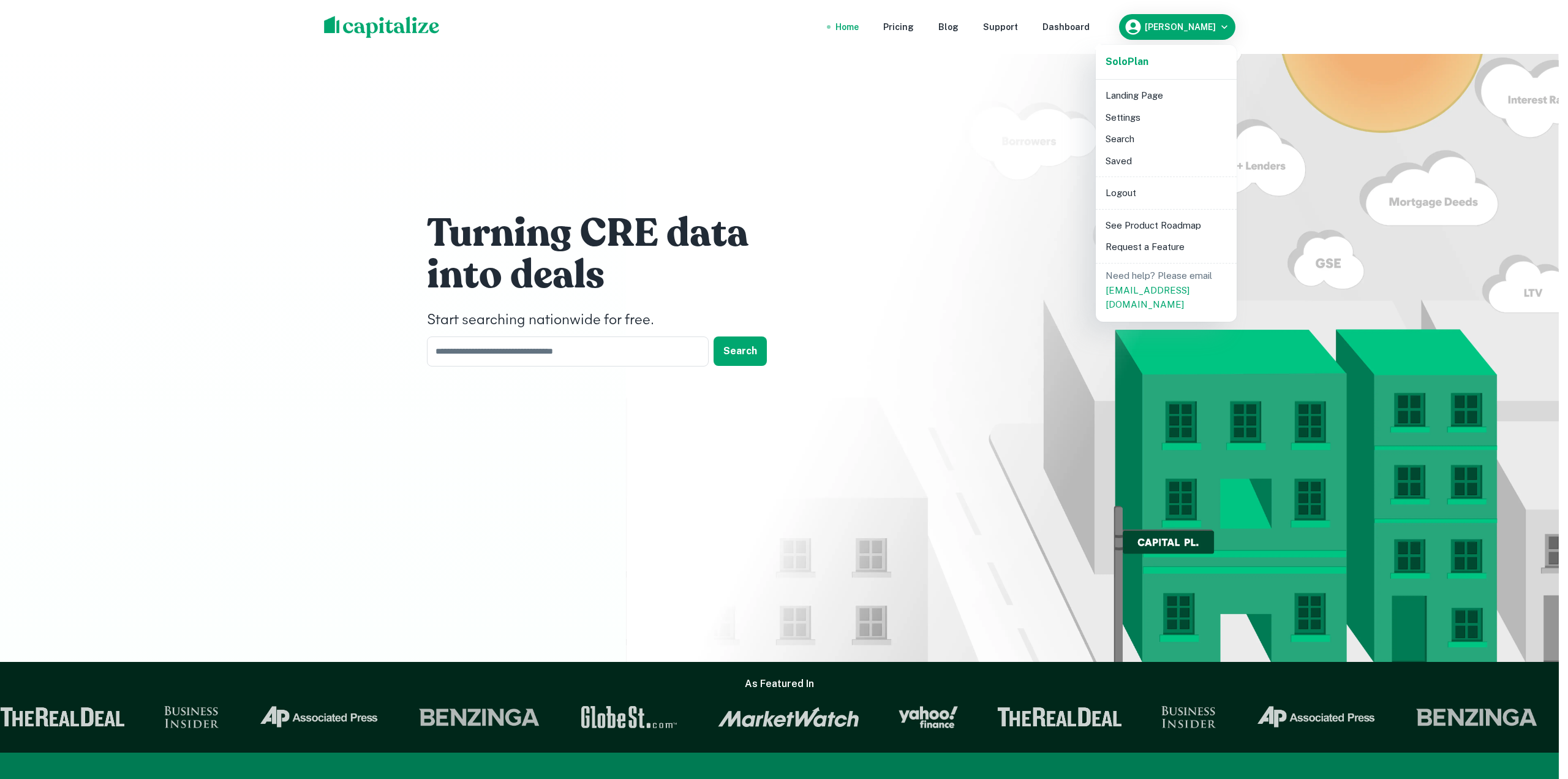
click at [1131, 115] on li "Settings" at bounding box center [1167, 118] width 131 height 22
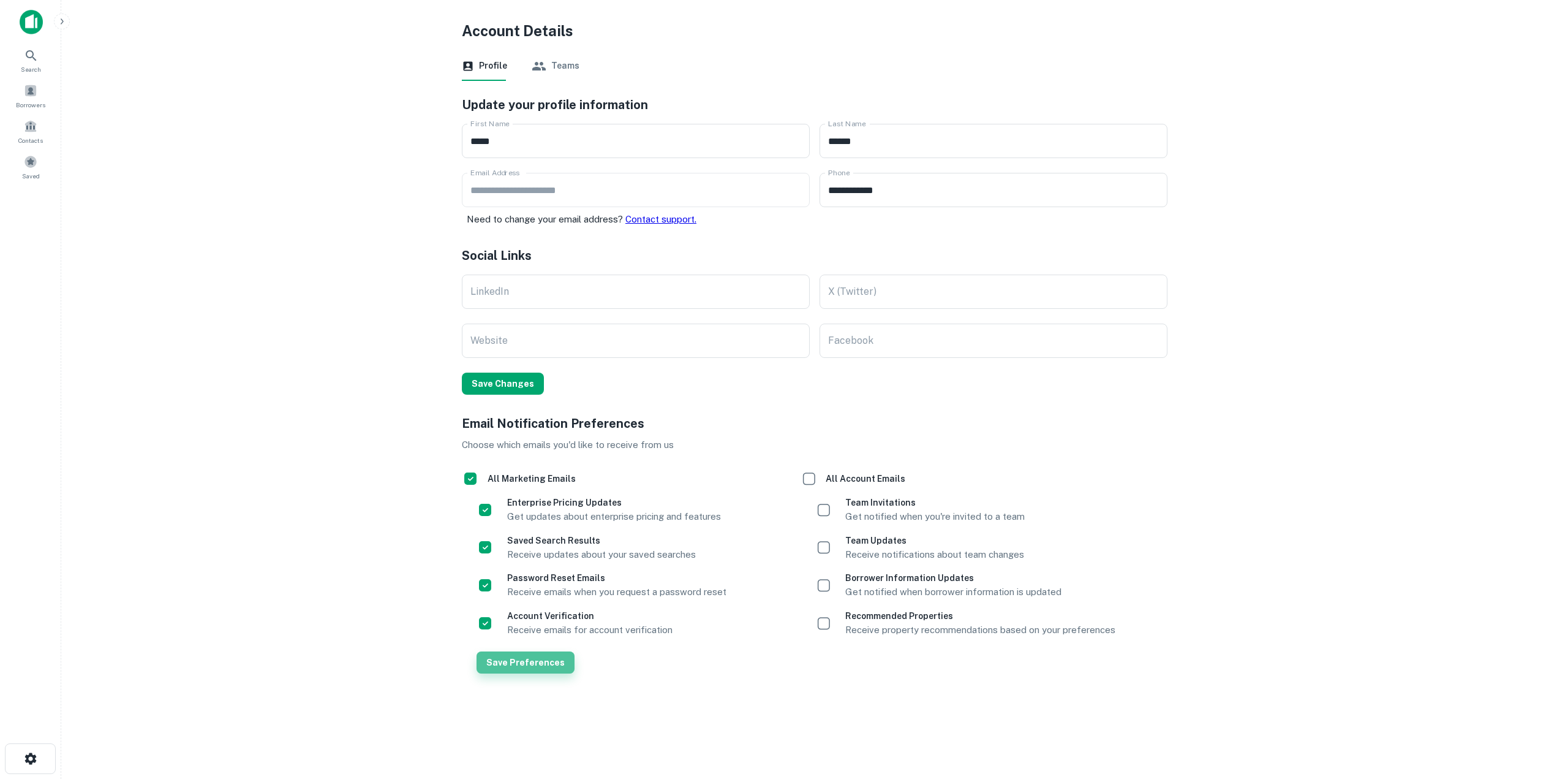
click at [545, 658] on button "Save Preferences" at bounding box center [525, 662] width 98 height 22
click at [660, 291] on input "LinkedIn" at bounding box center [636, 291] width 348 height 34
click at [597, 299] on input "LinkedIn" at bounding box center [636, 291] width 348 height 34
paste input "**********"
type input "**********"
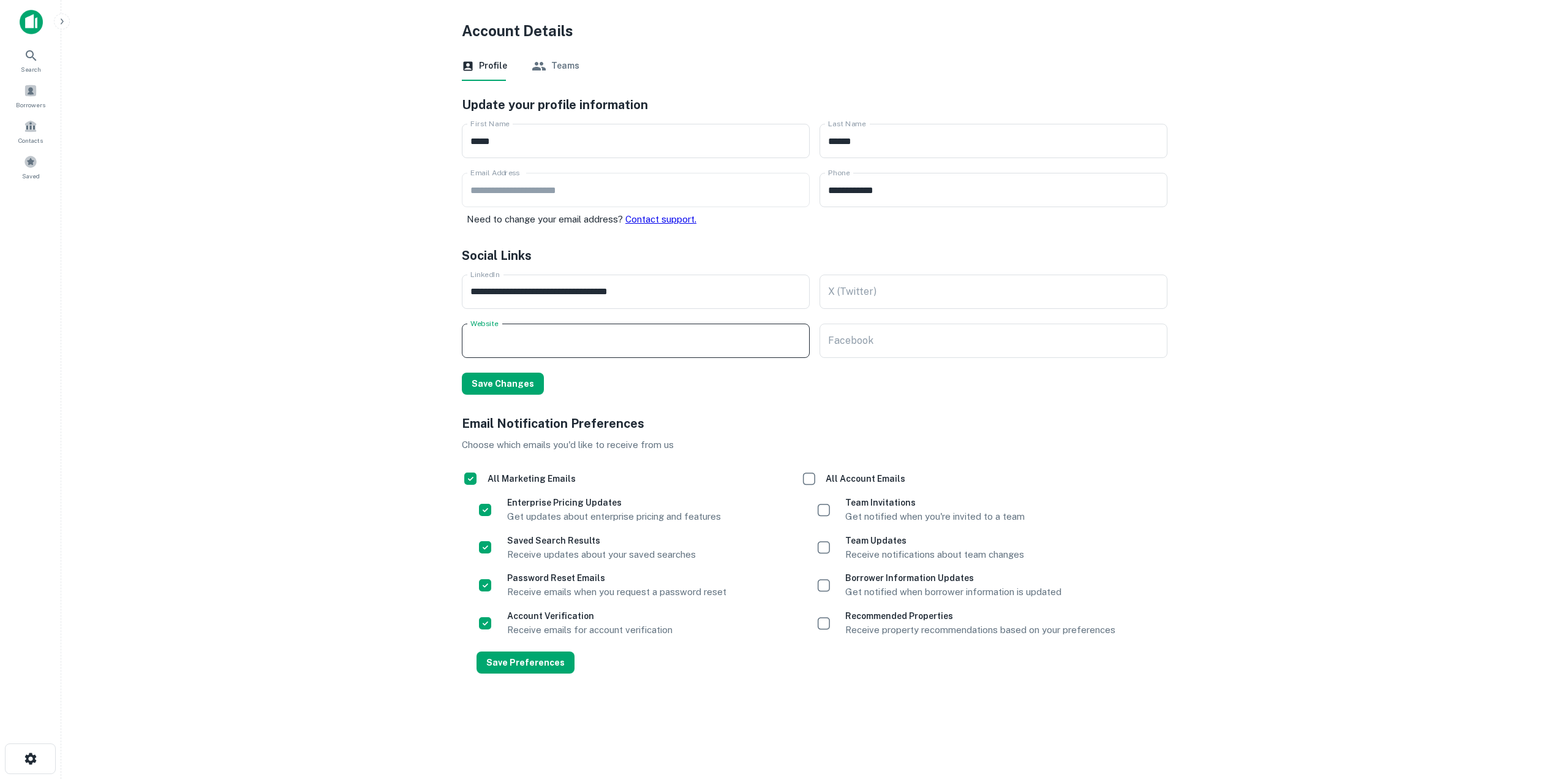
click at [588, 340] on input "Website" at bounding box center [636, 341] width 348 height 34
type input "**********"
click at [526, 379] on button "Save Changes" at bounding box center [503, 383] width 82 height 22
click at [572, 63] on button "Teams" at bounding box center [556, 66] width 48 height 30
